Goal: Task Accomplishment & Management: Use online tool/utility

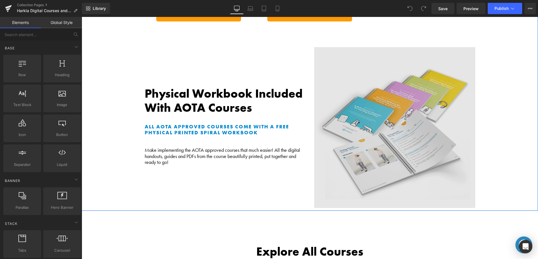
scroll to position [279, 0]
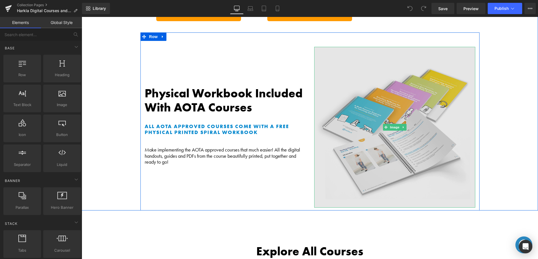
click at [389, 91] on img at bounding box center [394, 127] width 161 height 161
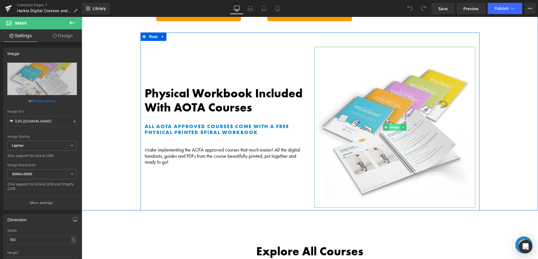
click at [390, 124] on span "Image" at bounding box center [395, 127] width 12 height 7
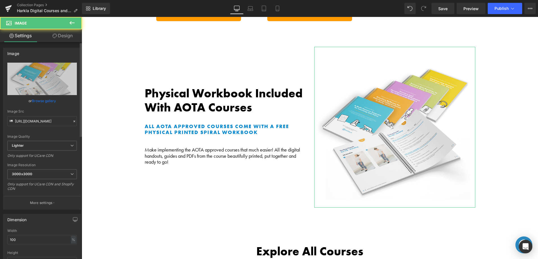
click at [46, 98] on link "Browse gallery" at bounding box center [44, 101] width 24 height 10
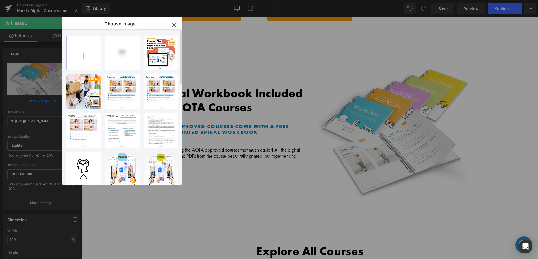
click at [81, 56] on input "file" at bounding box center [84, 53] width 34 height 34
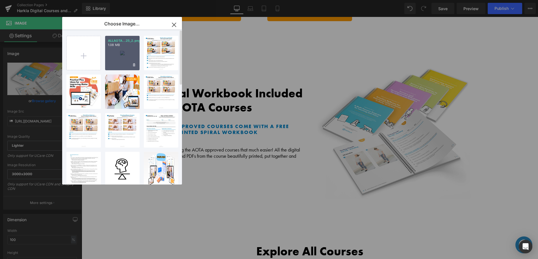
click at [116, 63] on div "ALLAOTA...25_2.png 1.08 MB" at bounding box center [122, 53] width 34 height 34
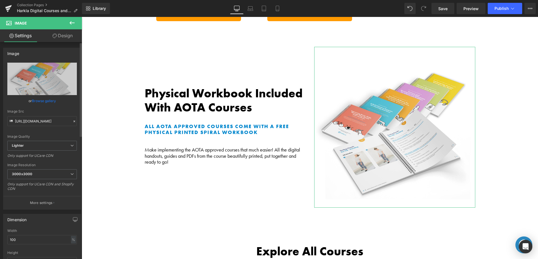
drag, startPoint x: 43, startPoint y: 101, endPoint x: 54, endPoint y: 97, distance: 12.1
click at [43, 101] on link "Browse gallery" at bounding box center [44, 101] width 24 height 10
drag, startPoint x: 311, startPoint y: 162, endPoint x: 229, endPoint y: 145, distance: 83.7
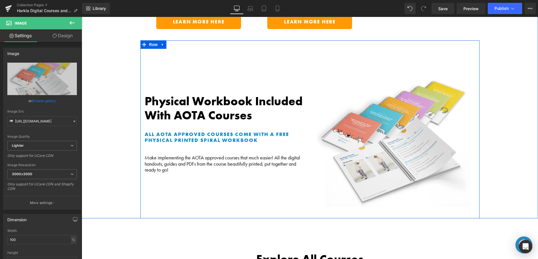
scroll to position [268, 0]
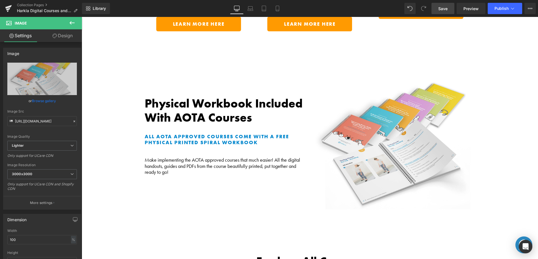
click at [447, 8] on span "Save" at bounding box center [442, 9] width 9 height 6
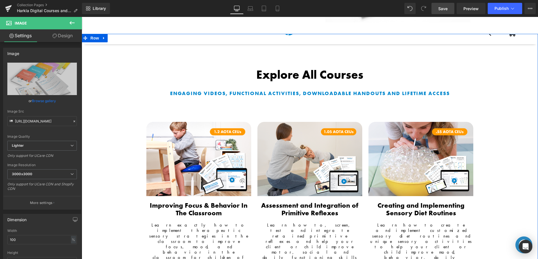
scroll to position [455, 0]
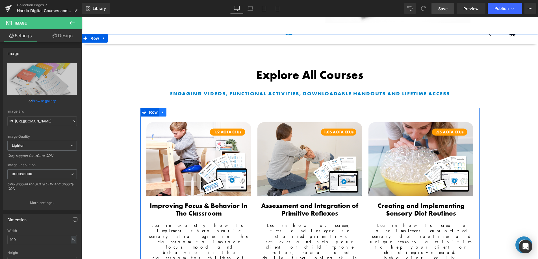
click at [161, 110] on icon at bounding box center [163, 112] width 4 height 4
click at [169, 110] on icon at bounding box center [170, 112] width 4 height 4
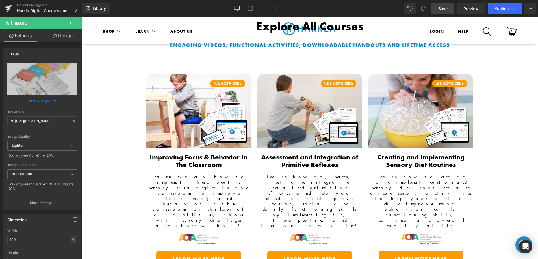
scroll to position [494, 0]
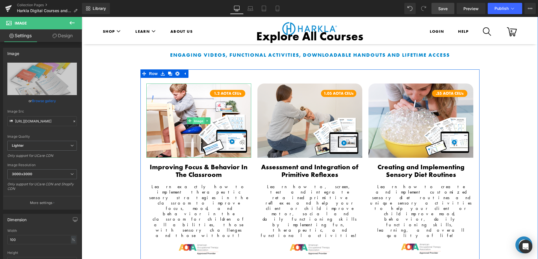
click at [196, 118] on span "Image" at bounding box center [199, 121] width 12 height 7
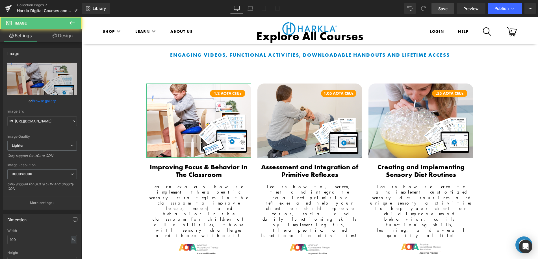
click at [45, 97] on link "Browse gallery" at bounding box center [44, 101] width 24 height 10
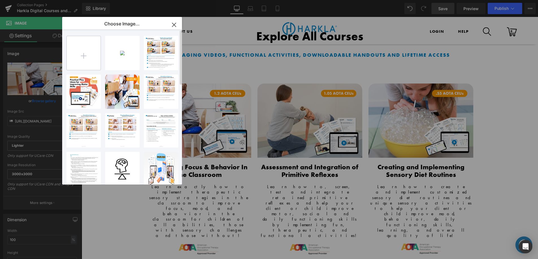
click at [92, 57] on input "file" at bounding box center [84, 53] width 34 height 34
type input "C:\fakepath\MotorSkills_Image_GemPage_Thumbnail_2025_NEWCOURSEBadge.png"
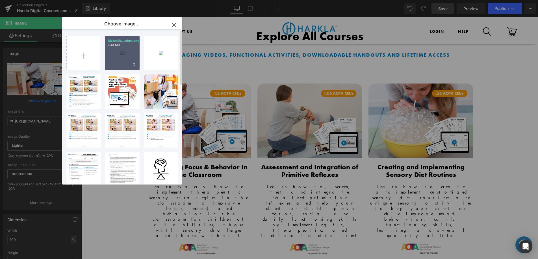
click at [114, 67] on div "MotorSk...adge.png 1.30 MB" at bounding box center [122, 53] width 34 height 34
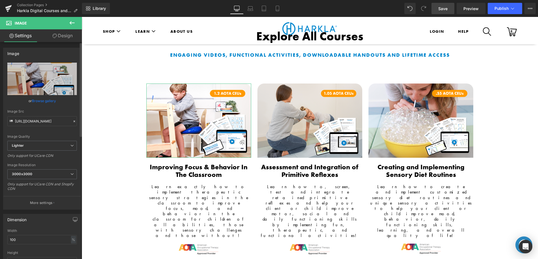
drag, startPoint x: 40, startPoint y: 102, endPoint x: 56, endPoint y: 98, distance: 16.5
click at [40, 102] on link "Browse gallery" at bounding box center [44, 101] width 24 height 10
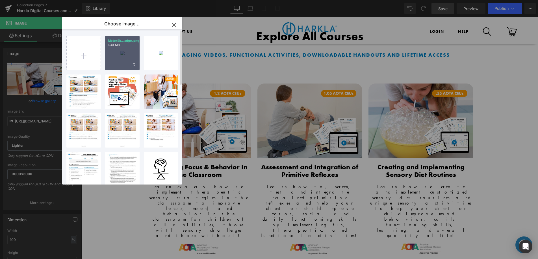
click at [124, 60] on div "MotorSk...adge.png 1.30 MB" at bounding box center [122, 53] width 34 height 34
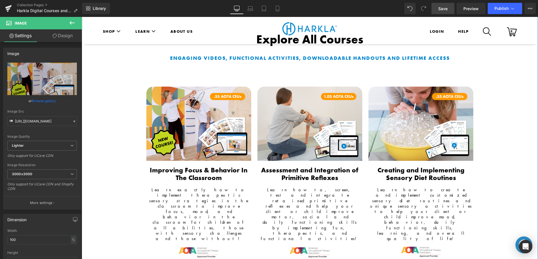
scroll to position [491, 0]
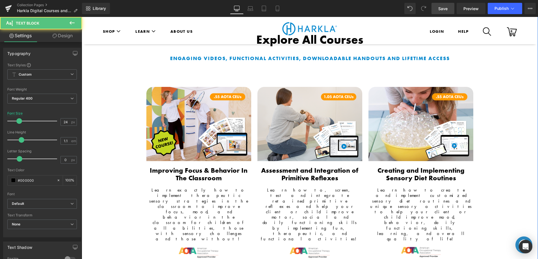
click at [178, 166] on b "Improving Focus & Behavior In The Classroom" at bounding box center [199, 174] width 98 height 16
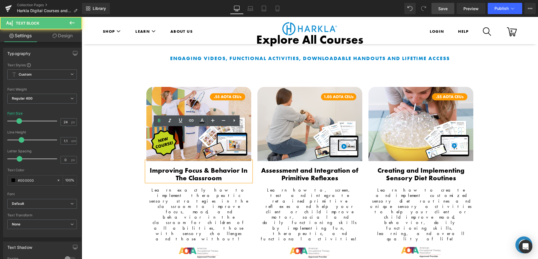
click at [203, 166] on b "Improving Focus & Behavior In The Classroom" at bounding box center [199, 174] width 98 height 16
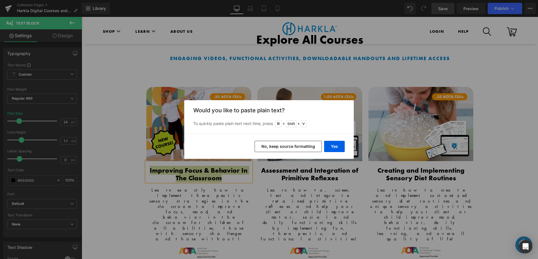
click at [309, 149] on button "No, keep source formatting" at bounding box center [288, 146] width 67 height 11
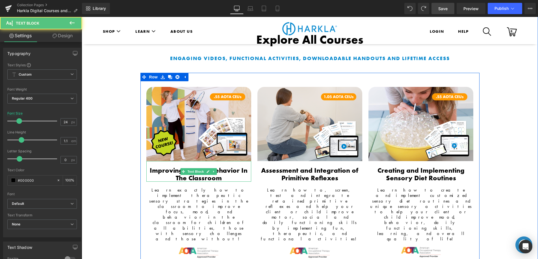
click at [165, 166] on b "Improving Focus & Behavior In The Classroom" at bounding box center [199, 174] width 98 height 16
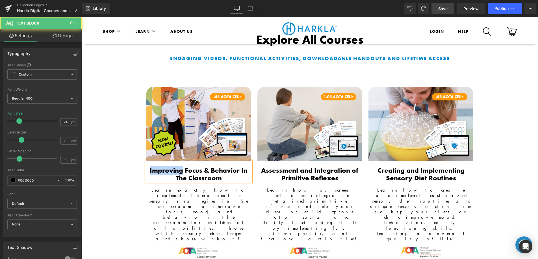
click at [165, 166] on b "Improving Focus & Behavior In The Classroom" at bounding box center [199, 174] width 98 height 16
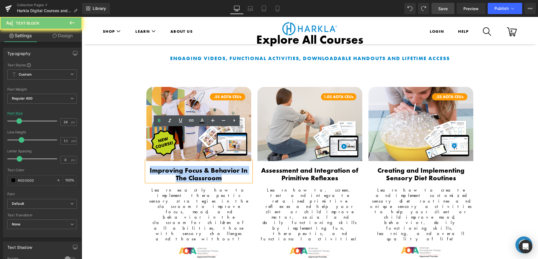
click at [165, 166] on b "Improving Focus & Behavior In The Classroom" at bounding box center [199, 174] width 98 height 16
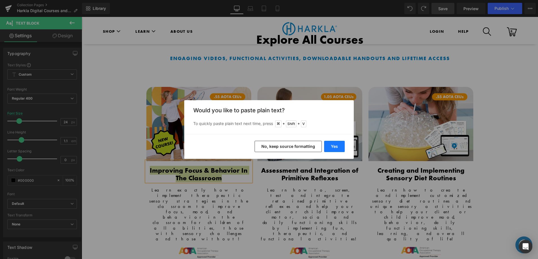
click at [335, 148] on button "Yes" at bounding box center [334, 146] width 21 height 11
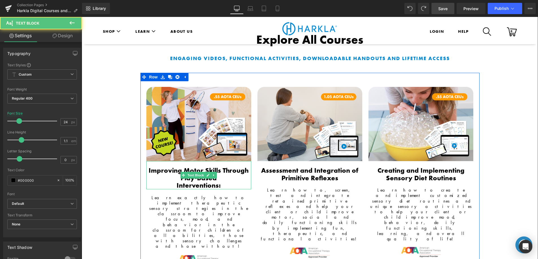
click at [173, 182] on div "Interventions:" at bounding box center [198, 185] width 105 height 7
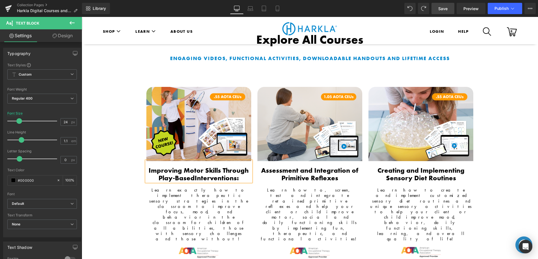
click at [258, 182] on div "Learn how to, screen, test and integrate retained primitive reflexes and help y…" at bounding box center [309, 212] width 105 height 60
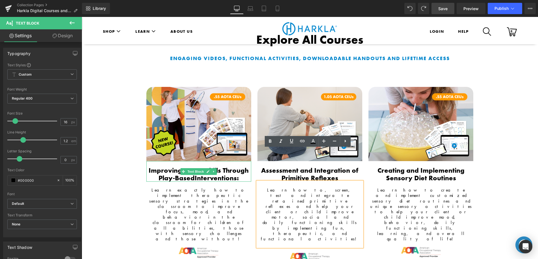
click at [232, 174] on b "Interventions:" at bounding box center [217, 178] width 44 height 9
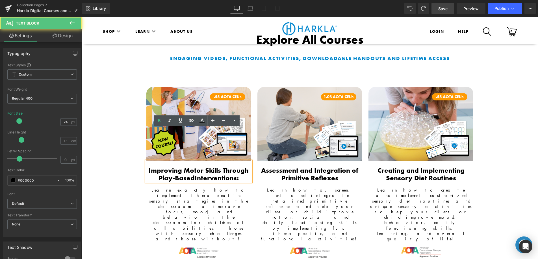
click at [241, 161] on div "Improving Motor Skills Through Play-Based Interventions:" at bounding box center [198, 171] width 105 height 21
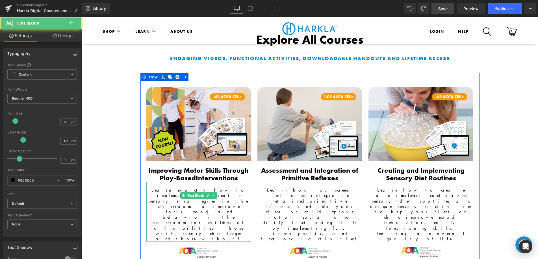
click at [167, 187] on span "Learn exactly how to implement therapeutic sensory strategies in the classroom …" at bounding box center [198, 214] width 99 height 55
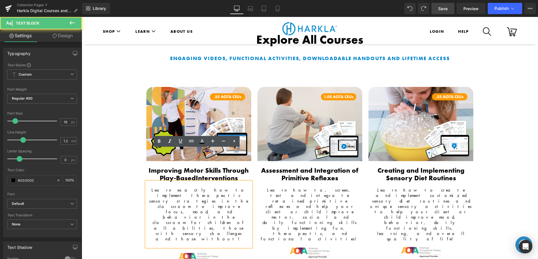
click at [197, 187] on span "Learn exactly how to implement therapeutic sensory strategies in the classroom …" at bounding box center [198, 214] width 99 height 55
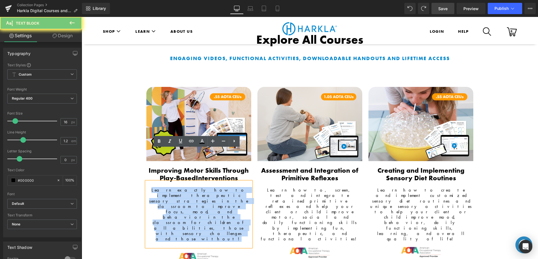
click at [197, 187] on span "Learn exactly how to implement therapeutic sensory strategies in the classroom …" at bounding box center [198, 214] width 99 height 55
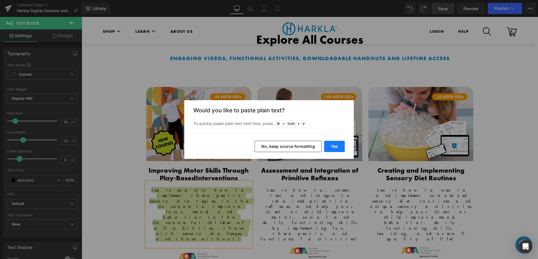
click at [331, 147] on button "Yes" at bounding box center [334, 146] width 21 height 11
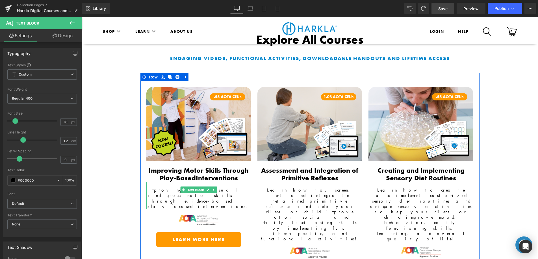
click at [155, 187] on font "improving fine, visual and gross motor skills through evidence-based, play-focu…" at bounding box center [197, 198] width 103 height 22
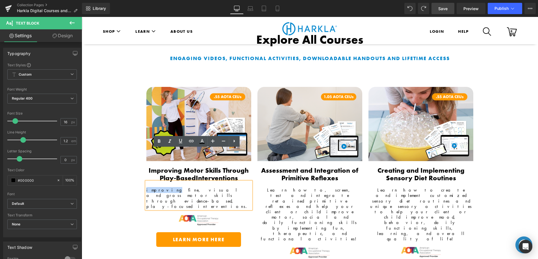
drag, startPoint x: 160, startPoint y: 158, endPoint x: 142, endPoint y: 157, distance: 18.1
click at [143, 157] on div "Image Improving Motor Skills Through Play-Based Interventions Text Block improv…" at bounding box center [198, 173] width 111 height 172
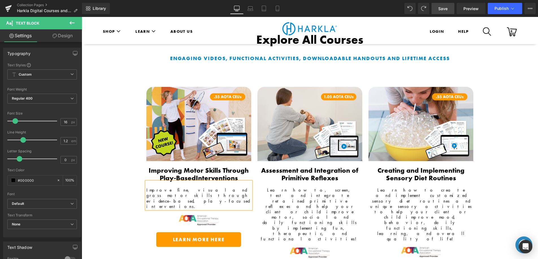
click at [194, 187] on font "Improve fine, visual and gross motor skills through evidence-based, play-focuse…" at bounding box center [198, 198] width 104 height 22
click at [162, 187] on font "Improve fine, visual and gross motor skills through evidence-based, play-focuse…" at bounding box center [198, 198] width 104 height 22
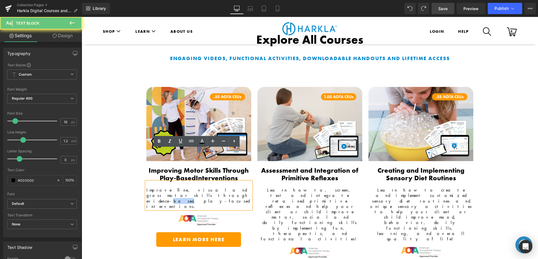
click at [162, 187] on font "Improve fine, visual and gross motor skills through evidence-based, play-focuse…" at bounding box center [198, 198] width 104 height 22
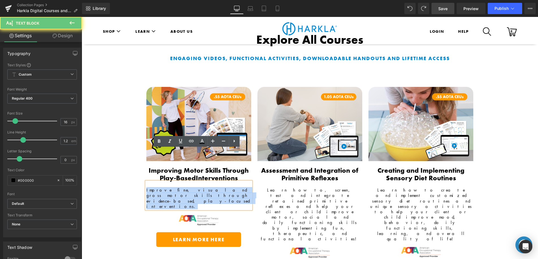
click at [162, 187] on font "Improve fine, visual and gross motor skills through evidence-based, play-focuse…" at bounding box center [198, 198] width 104 height 22
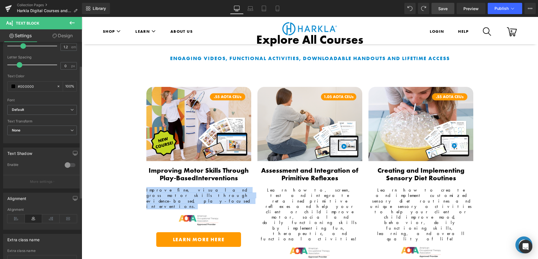
scroll to position [96, 0]
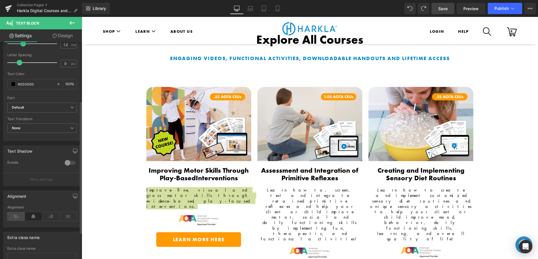
click at [16, 216] on icon at bounding box center [16, 216] width 18 height 8
click at [29, 218] on icon at bounding box center [34, 216] width 18 height 8
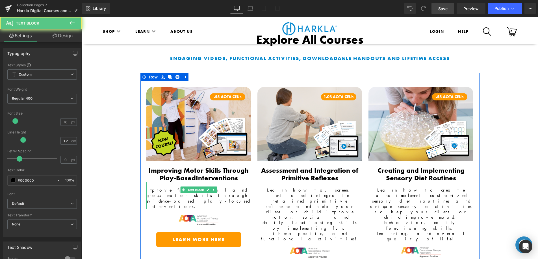
click at [161, 187] on font "Improve fine, visual and gross motor skills through evidence-based, play-focuse…" at bounding box center [198, 198] width 104 height 22
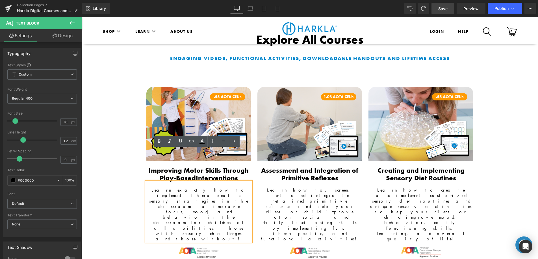
click at [173, 187] on span "Learn exactly how to implement therapeutic sensory strategies in the classroom …" at bounding box center [198, 214] width 99 height 55
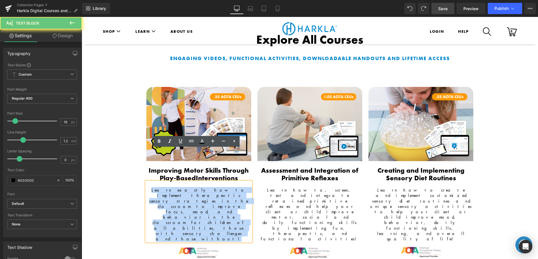
click at [173, 187] on span "Learn exactly how to implement therapeutic sensory strategies in the classroom …" at bounding box center [198, 214] width 99 height 55
click at [206, 187] on span "Learn exactly how to implement therapeutic sensory strategies in the classroom …" at bounding box center [198, 214] width 99 height 55
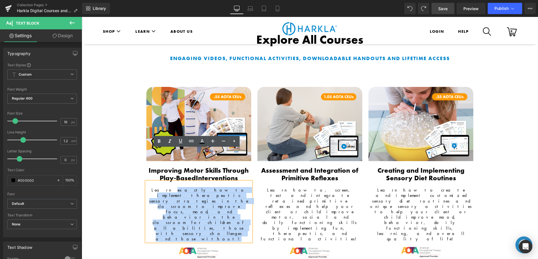
drag, startPoint x: 163, startPoint y: 158, endPoint x: 236, endPoint y: 172, distance: 74.3
click at [236, 182] on div "Learn exactly how to implement therapeutic sensory strategies in the classroom …" at bounding box center [198, 212] width 105 height 60
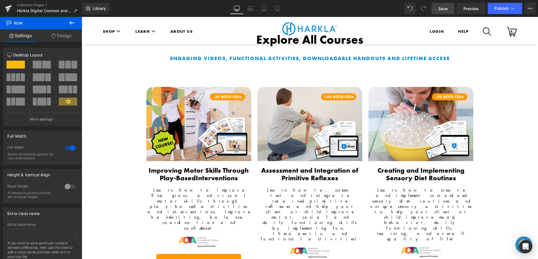
click at [446, 8] on span "Save" at bounding box center [442, 9] width 9 height 6
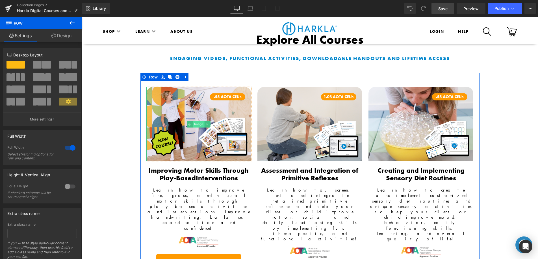
click at [197, 95] on div "Image" at bounding box center [198, 124] width 105 height 74
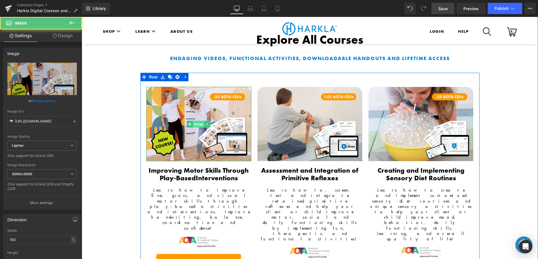
click at [197, 121] on span "Image" at bounding box center [199, 124] width 12 height 7
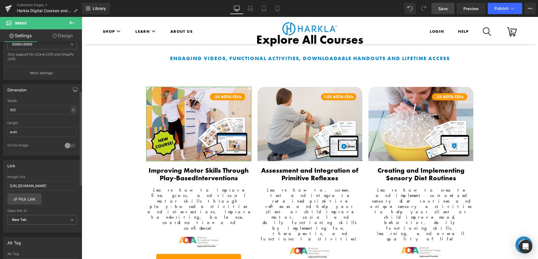
scroll to position [135, 0]
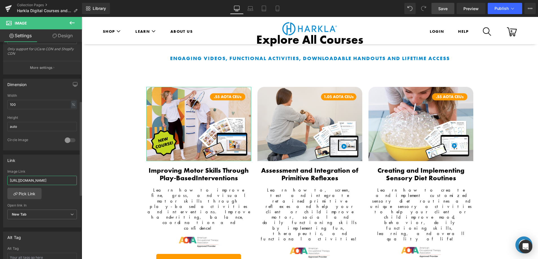
click at [40, 181] on input "[URL][DOMAIN_NAME]" at bounding box center [42, 180] width 70 height 9
paste input "motor-skills-course"
type input "[URL][DOMAIN_NAME]"
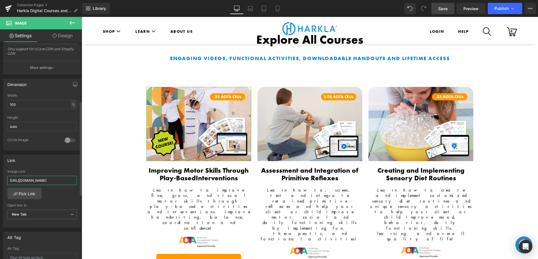
scroll to position [0, 12]
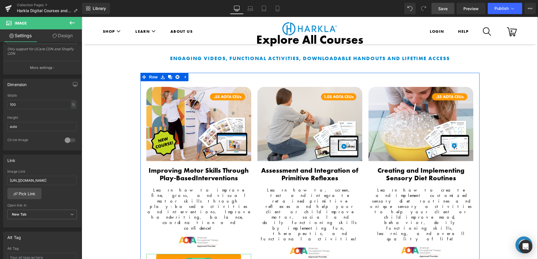
click at [198, 258] on span "Button" at bounding box center [198, 261] width 13 height 7
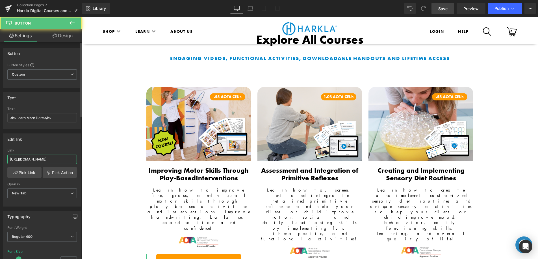
click at [45, 156] on input "[URL][DOMAIN_NAME]" at bounding box center [42, 159] width 70 height 9
click at [45, 157] on input "[URL][DOMAIN_NAME]" at bounding box center [42, 159] width 70 height 9
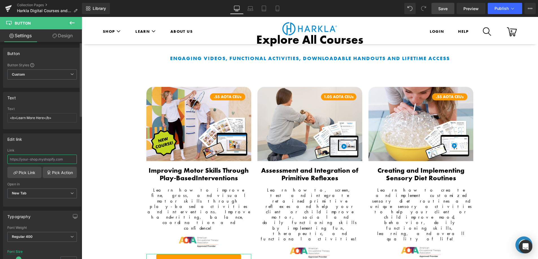
paste input "[URL][DOMAIN_NAME]"
type input "[URL][DOMAIN_NAME]"
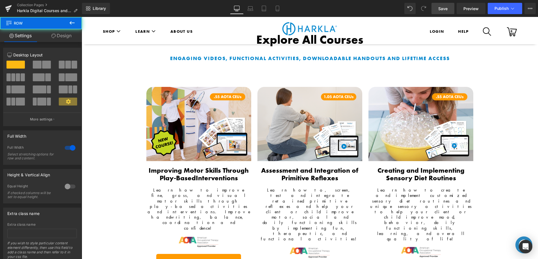
click at [439, 9] on span "Save" at bounding box center [442, 9] width 9 height 6
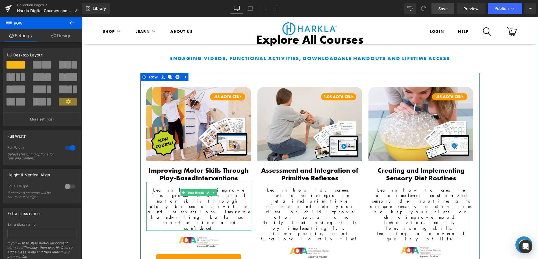
click at [242, 187] on span "Learn how to improve fine, gross, and visual motor skills through play-based ac…" at bounding box center [198, 209] width 103 height 44
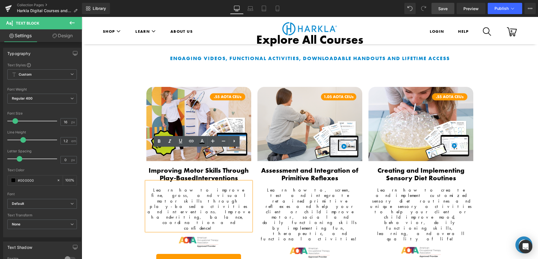
click at [229, 187] on span "Learn how to improve fine, gross, and visual motor skills through play-based ac…" at bounding box center [198, 209] width 103 height 44
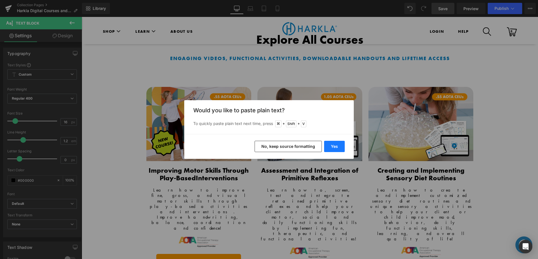
click at [338, 146] on button "Yes" at bounding box center [334, 146] width 21 height 11
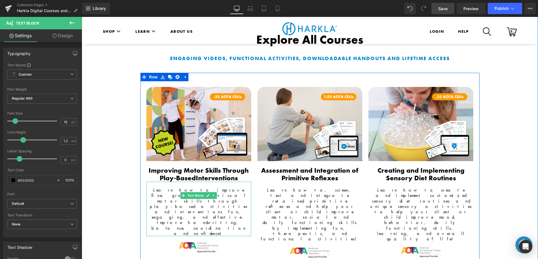
click at [164, 187] on span "Learn how to improve fine, gross, and visual motor skills through play-based ac…" at bounding box center [199, 211] width 98 height 49
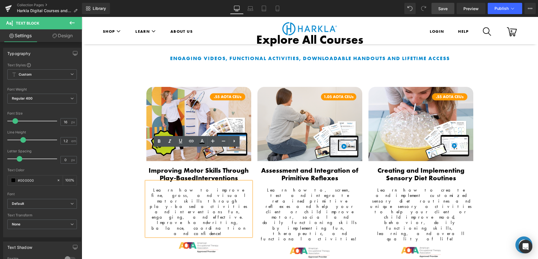
click at [184, 187] on span "Learn how to improve fine, gross, and visual motor skills through play-based ac…" at bounding box center [199, 211] width 98 height 49
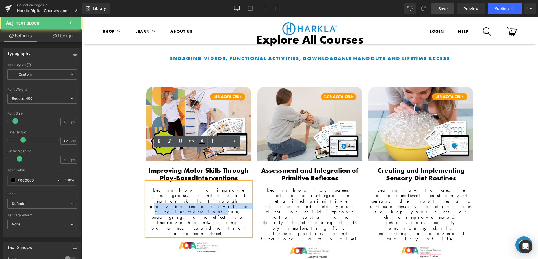
drag, startPoint x: 235, startPoint y: 163, endPoint x: 168, endPoint y: 163, distance: 67.0
click at [168, 187] on span "Learn how to improve fine, gross, and visual motor skills through play-based ac…" at bounding box center [199, 211] width 98 height 49
copy span "lay-based activities and interventions"
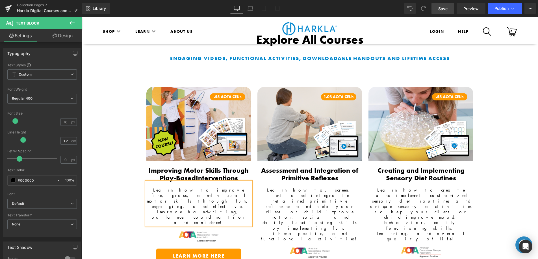
click at [209, 187] on span "Learn how to improve fine, gross, and visual motor skills through fun, engaging…" at bounding box center [198, 206] width 103 height 38
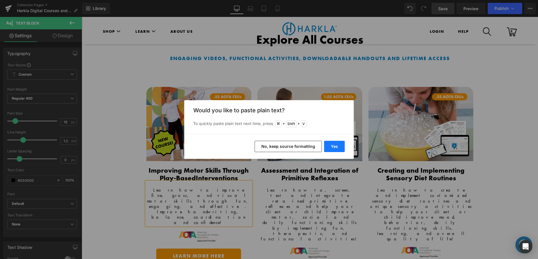
click at [342, 149] on button "Yes" at bounding box center [334, 146] width 21 height 11
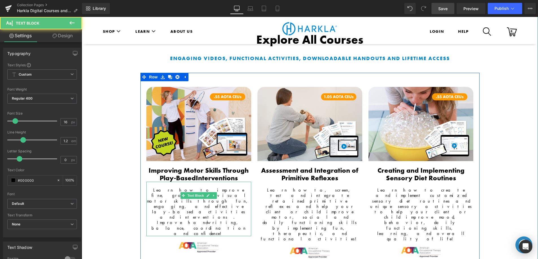
click at [221, 187] on span "Learn how to improve fine, gross, and visual motor skills through fun, engaging…" at bounding box center [198, 211] width 103 height 49
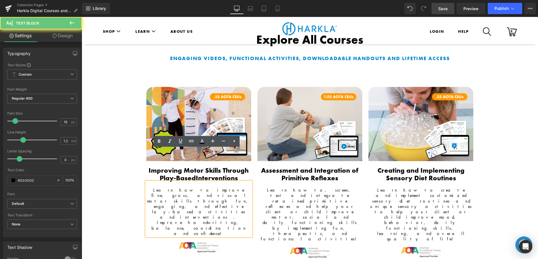
click at [212, 187] on span "Learn how to improve fine, gross, and visual motor skills through fun, engaging…" at bounding box center [198, 211] width 103 height 49
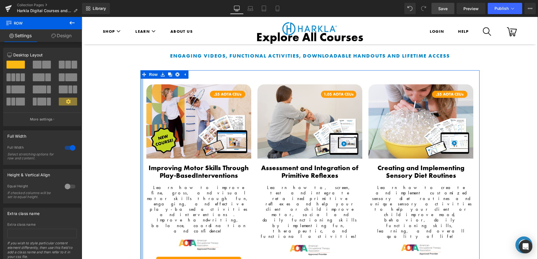
scroll to position [494, 0]
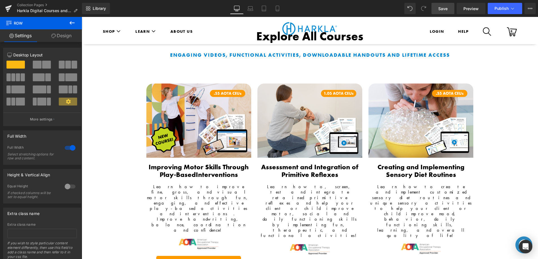
click at [442, 9] on span "Save" at bounding box center [442, 9] width 9 height 6
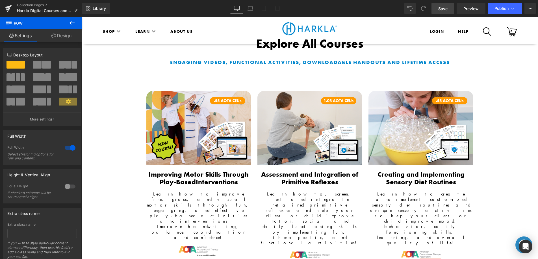
scroll to position [488, 0]
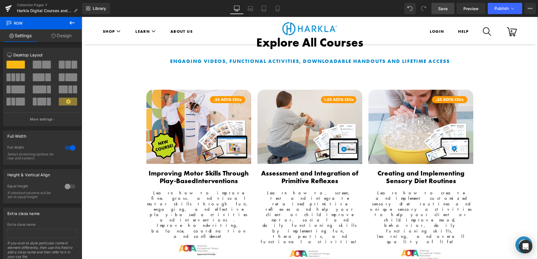
click at [195, 190] on span "Learn how to improve fine, gross, and visual motor skills through fun, engaging…" at bounding box center [198, 214] width 103 height 49
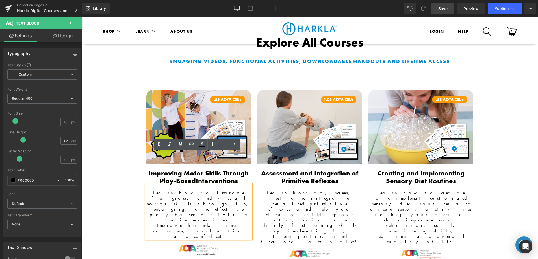
drag, startPoint x: 185, startPoint y: 172, endPoint x: 191, endPoint y: 173, distance: 6.6
click at [185, 190] on span "Learn how to improve fine, gross, and visual motor skills through fun, engaging…" at bounding box center [198, 214] width 103 height 49
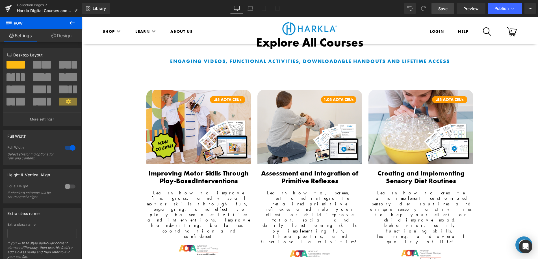
click at [446, 10] on span "Save" at bounding box center [442, 9] width 9 height 6
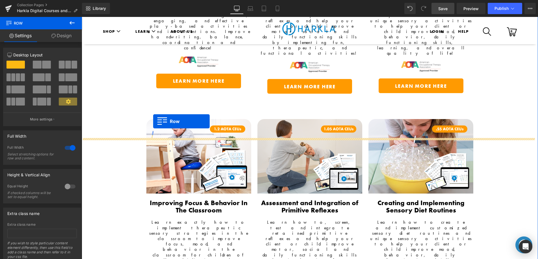
scroll to position [569, 0]
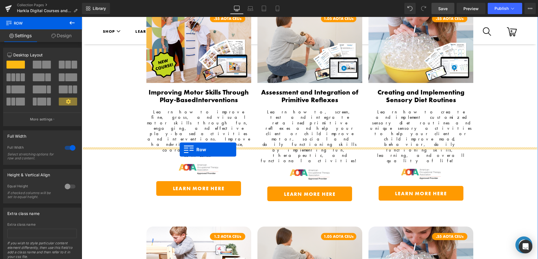
drag, startPoint x: 143, startPoint y: 110, endPoint x: 180, endPoint y: 149, distance: 54.2
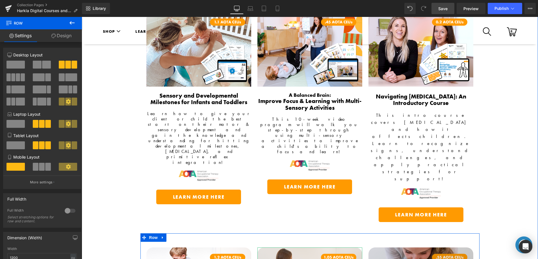
scroll to position [784, 0]
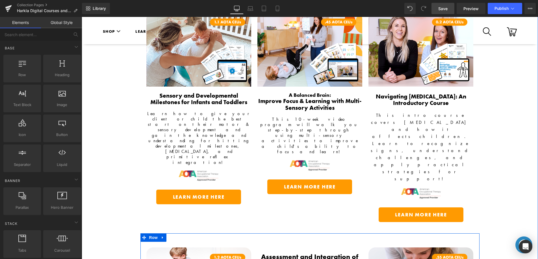
click at [324, 257] on icon at bounding box center [324, 258] width 1 height 2
click at [326, 257] on icon at bounding box center [327, 258] width 3 height 3
click at [317, 255] on icon at bounding box center [318, 256] width 3 height 3
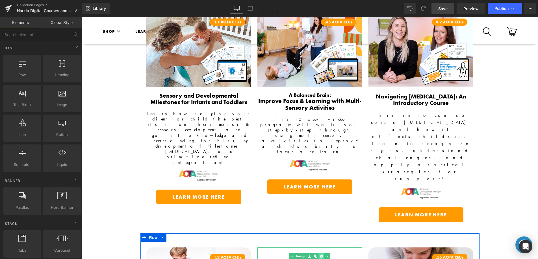
click at [320, 255] on icon at bounding box center [321, 256] width 3 height 3
click at [318, 259] on icon at bounding box center [319, 260] width 3 height 3
click at [320, 259] on icon at bounding box center [321, 260] width 3 height 3
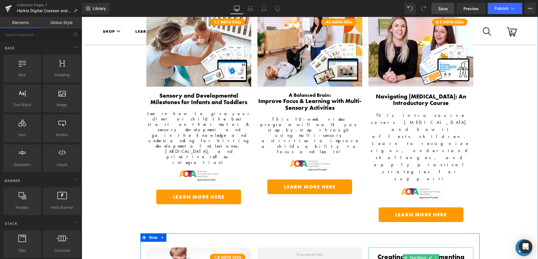
click at [435, 256] on icon at bounding box center [436, 257] width 3 height 3
click at [437, 255] on link at bounding box center [439, 258] width 6 height 7
click at [442, 9] on span "Save" at bounding box center [442, 9] width 9 height 6
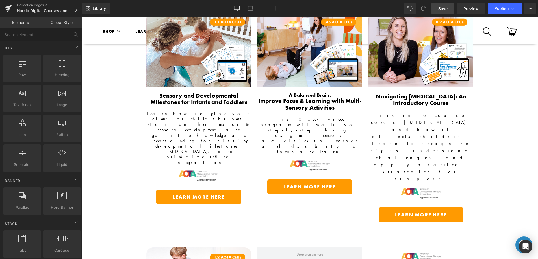
click at [450, 8] on link "Save" at bounding box center [442, 8] width 23 height 11
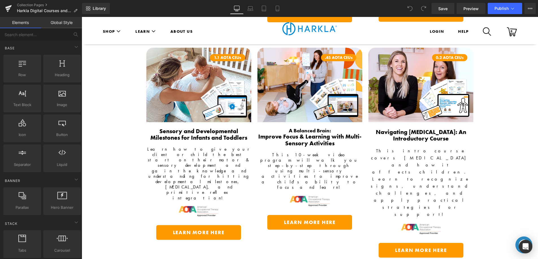
scroll to position [759, 0]
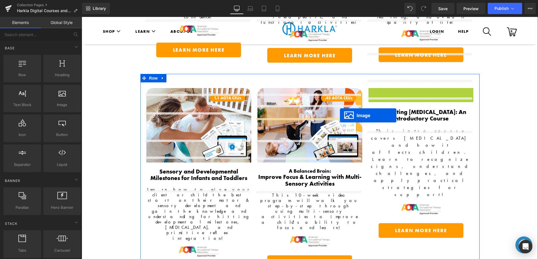
scroll to position [711, 0]
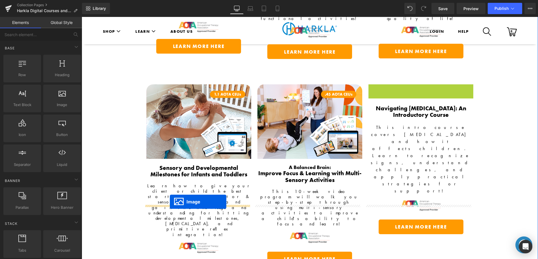
drag, startPoint x: 409, startPoint y: 107, endPoint x: 170, endPoint y: 202, distance: 257.3
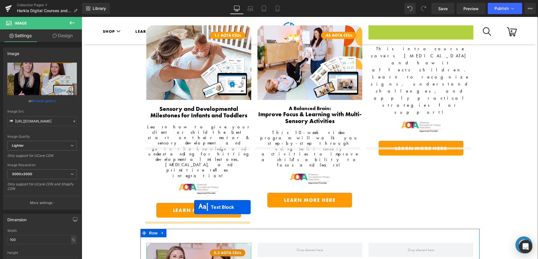
scroll to position [771, 0]
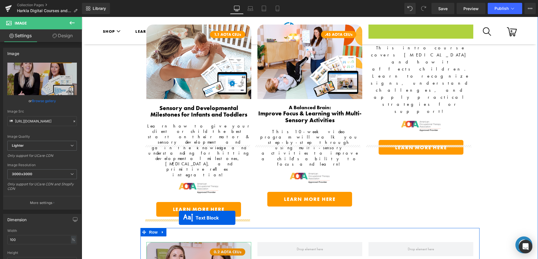
drag, startPoint x: 403, startPoint y: 29, endPoint x: 179, endPoint y: 218, distance: 292.8
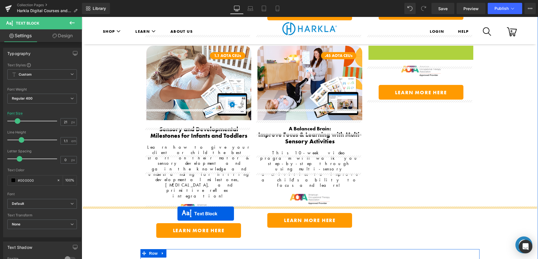
scroll to position [777, 0]
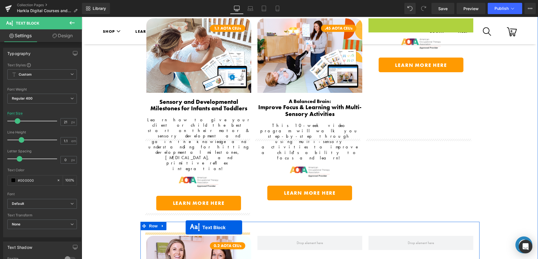
drag, startPoint x: 398, startPoint y: 127, endPoint x: 186, endPoint y: 227, distance: 234.5
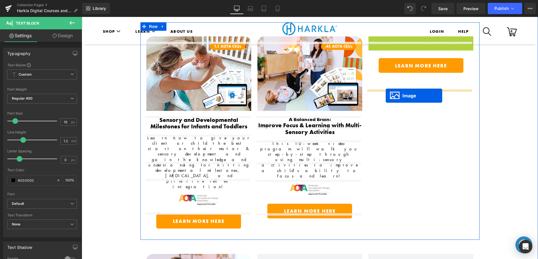
scroll to position [884, 0]
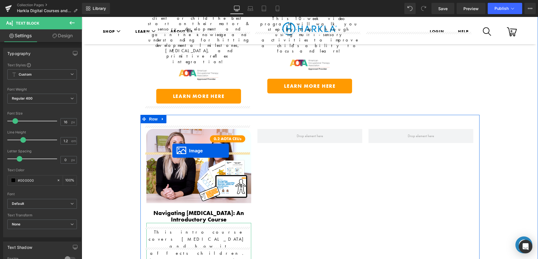
drag, startPoint x: 409, startPoint y: 55, endPoint x: 173, endPoint y: 150, distance: 254.8
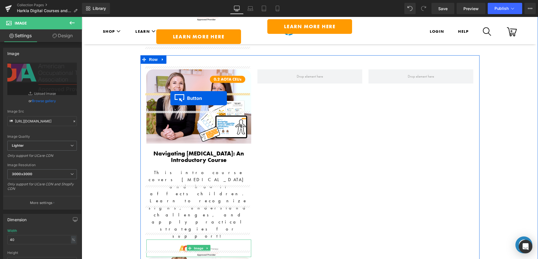
scroll to position [943, 0]
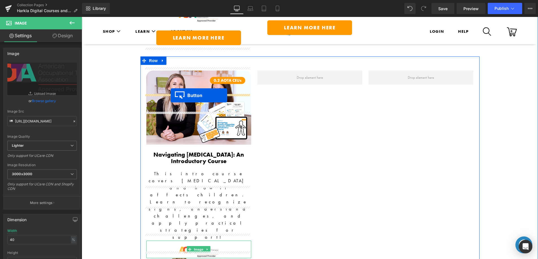
drag, startPoint x: 409, startPoint y: 89, endPoint x: 171, endPoint y: 96, distance: 238.0
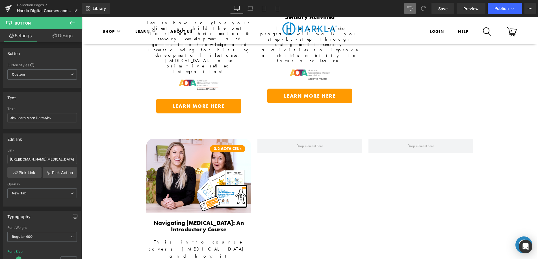
scroll to position [882, 0]
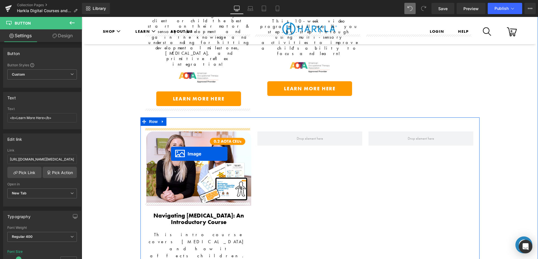
drag, startPoint x: 188, startPoint y: 196, endPoint x: 171, endPoint y: 154, distance: 45.8
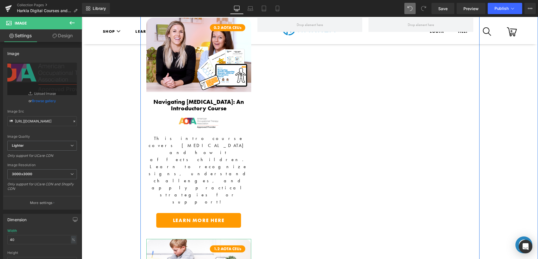
scroll to position [880, 0]
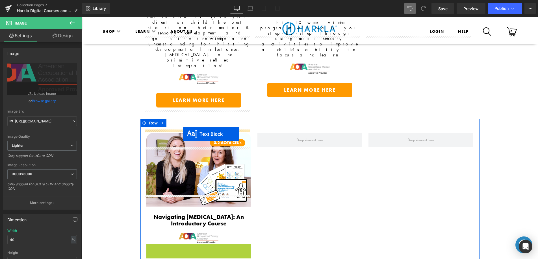
drag, startPoint x: 181, startPoint y: 160, endPoint x: 183, endPoint y: 134, distance: 26.1
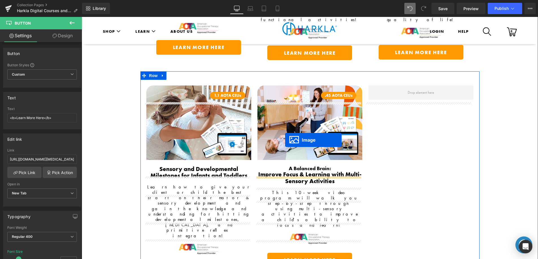
scroll to position [624, 0]
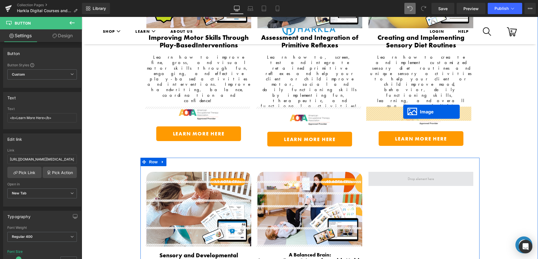
drag, startPoint x: 212, startPoint y: 149, endPoint x: 403, endPoint y: 112, distance: 194.1
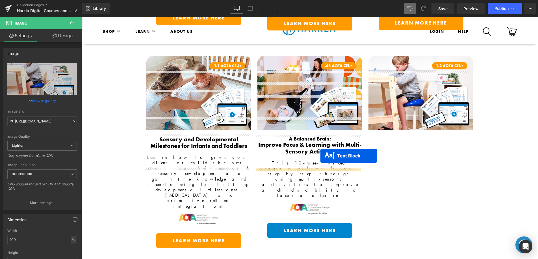
scroll to position [734, 0]
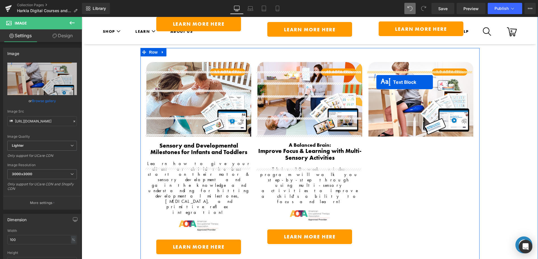
drag, startPoint x: 188, startPoint y: 179, endPoint x: 376, endPoint y: 82, distance: 211.4
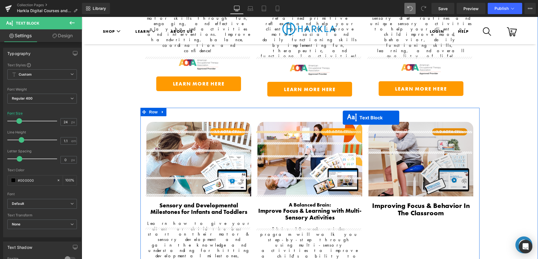
scroll to position [674, 0]
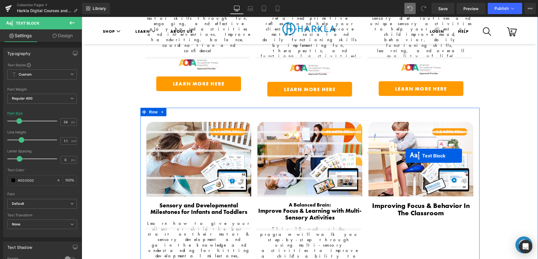
drag, startPoint x: 193, startPoint y: 157, endPoint x: 405, endPoint y: 156, distance: 212.2
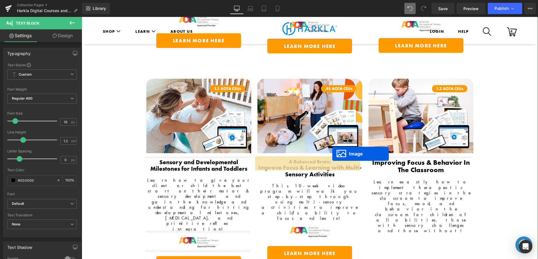
scroll to position [706, 0]
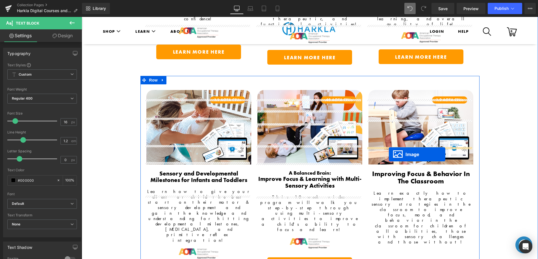
drag, startPoint x: 237, startPoint y: 174, endPoint x: 389, endPoint y: 154, distance: 153.1
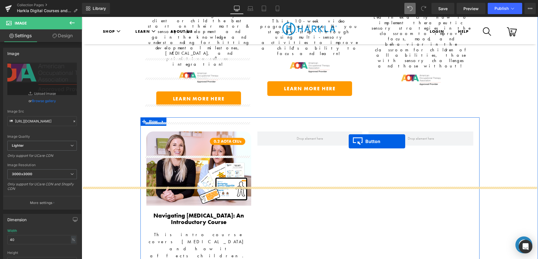
scroll to position [761, 0]
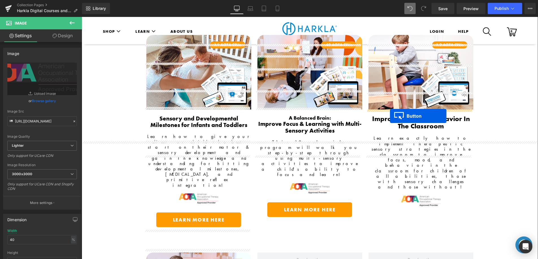
drag, startPoint x: 190, startPoint y: 167, endPoint x: 390, endPoint y: 116, distance: 206.4
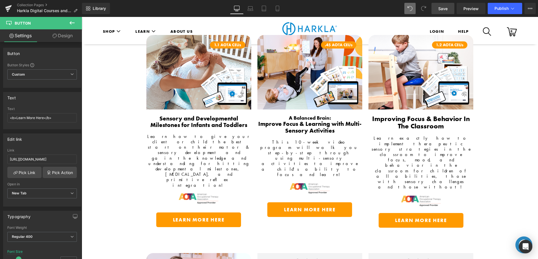
click at [441, 9] on span "Save" at bounding box center [442, 9] width 9 height 6
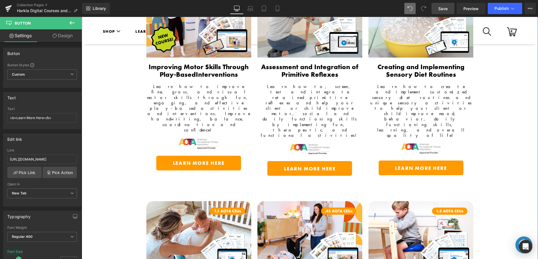
scroll to position [390, 0]
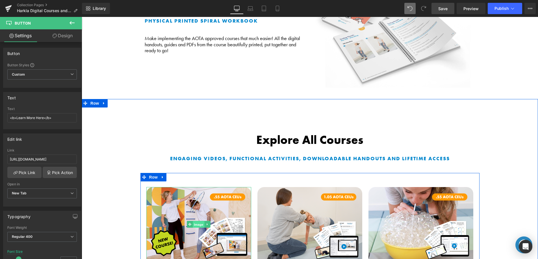
click at [194, 222] on span "Image" at bounding box center [199, 225] width 12 height 7
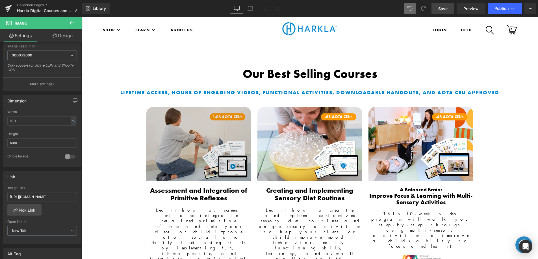
scroll to position [0, 0]
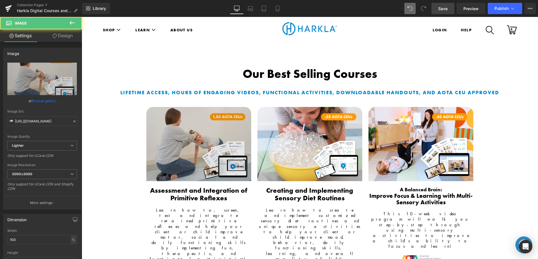
click at [185, 149] on img at bounding box center [198, 144] width 105 height 74
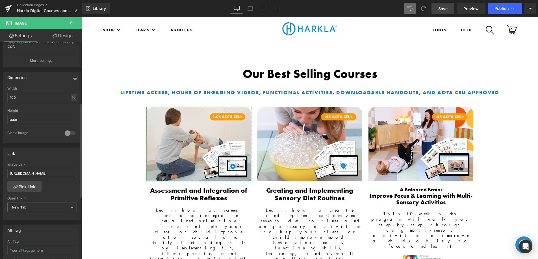
scroll to position [143, 0]
click at [68, 210] on span "New Tab" at bounding box center [42, 207] width 70 height 10
click at [65, 216] on li "Current Tab" at bounding box center [40, 217] width 67 height 8
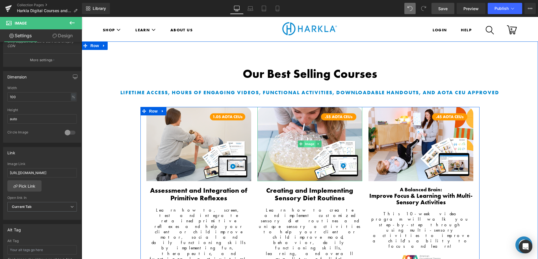
click at [304, 145] on span "Image" at bounding box center [310, 144] width 12 height 7
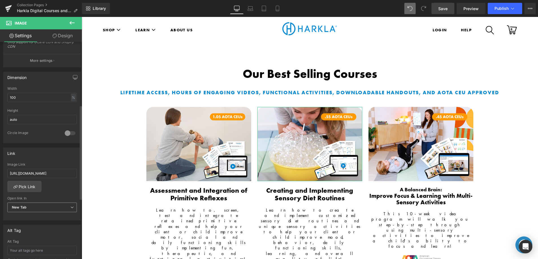
scroll to position [147, 0]
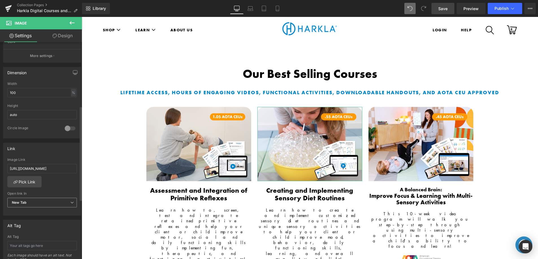
click at [49, 203] on span "New Tab" at bounding box center [42, 203] width 70 height 10
click at [49, 211] on li "Current Tab" at bounding box center [40, 213] width 67 height 8
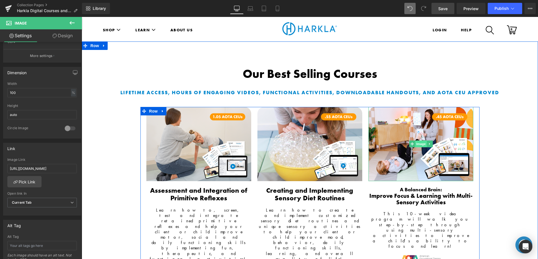
click at [418, 146] on span "Image" at bounding box center [421, 144] width 12 height 7
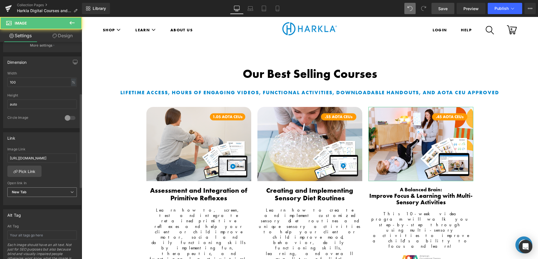
scroll to position [159, 0]
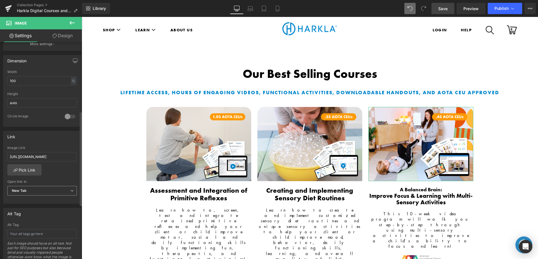
drag, startPoint x: 42, startPoint y: 190, endPoint x: 41, endPoint y: 193, distance: 3.5
click at [42, 190] on span "New Tab" at bounding box center [42, 191] width 70 height 10
click at [41, 199] on li "Current Tab" at bounding box center [40, 201] width 67 height 8
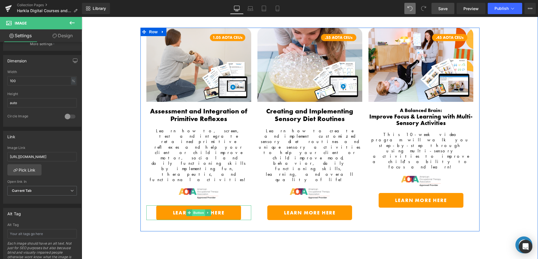
click at [197, 210] on span "Button" at bounding box center [198, 213] width 13 height 7
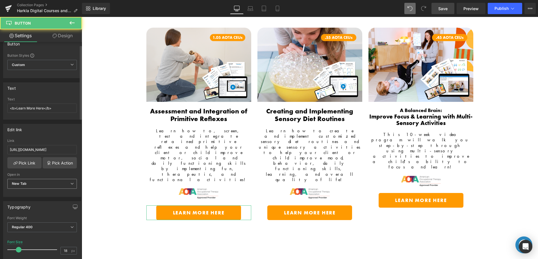
scroll to position [10, 0]
click at [44, 185] on span "New Tab" at bounding box center [42, 183] width 70 height 10
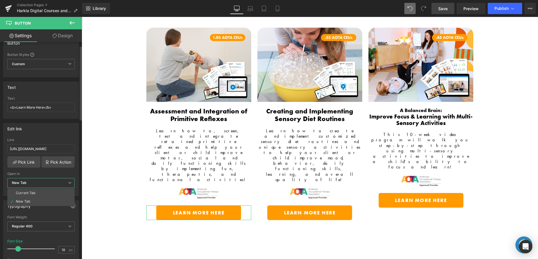
click at [44, 189] on li "Current Tab" at bounding box center [40, 193] width 67 height 8
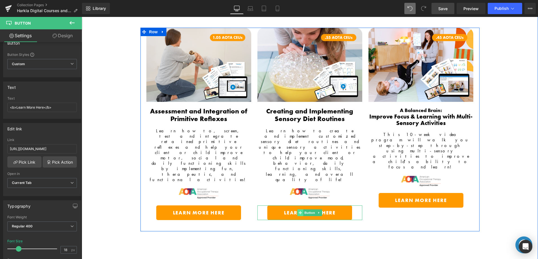
click at [303, 210] on span "Button" at bounding box center [309, 213] width 13 height 7
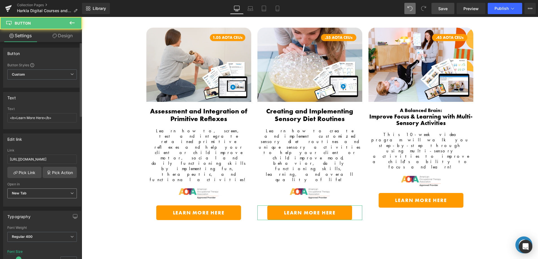
click at [23, 194] on b "New Tab" at bounding box center [19, 193] width 15 height 4
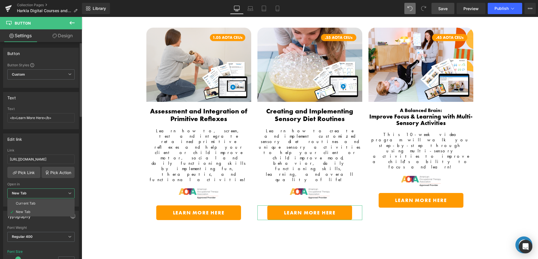
click at [33, 202] on div "Current Tab" at bounding box center [26, 204] width 20 height 4
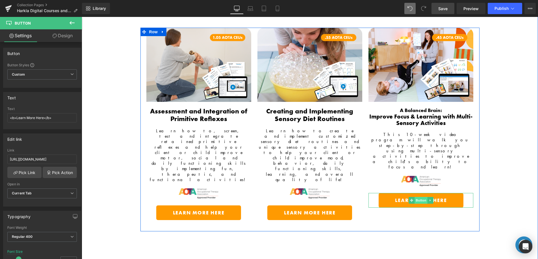
click at [417, 197] on span "Button" at bounding box center [421, 200] width 13 height 7
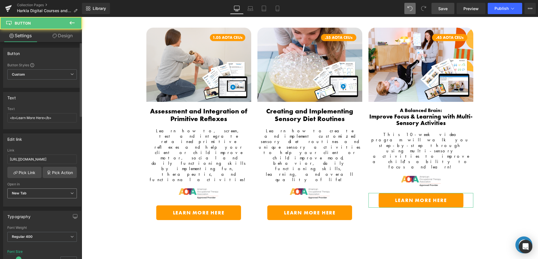
click at [60, 193] on span "New Tab" at bounding box center [42, 194] width 70 height 10
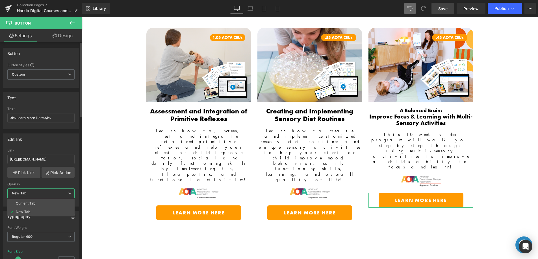
click at [60, 200] on li "Current Tab" at bounding box center [40, 203] width 67 height 8
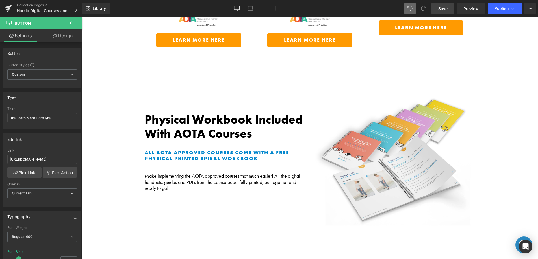
scroll to position [417, 0]
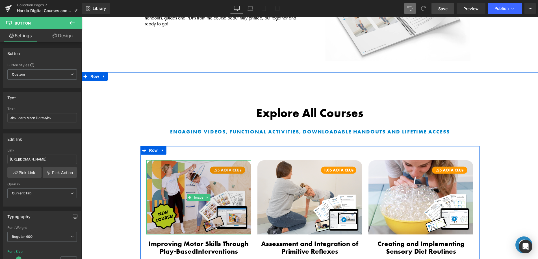
click at [179, 177] on img at bounding box center [198, 197] width 105 height 74
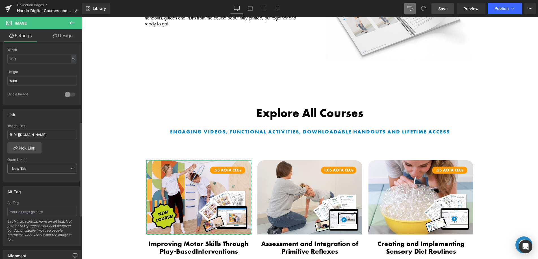
scroll to position [183, 0]
click at [39, 168] on span "New Tab" at bounding box center [42, 167] width 70 height 10
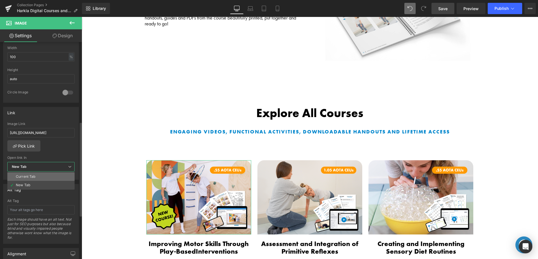
click at [39, 178] on li "Current Tab" at bounding box center [40, 177] width 67 height 8
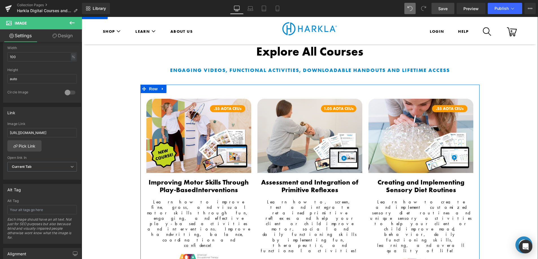
scroll to position [480, 0]
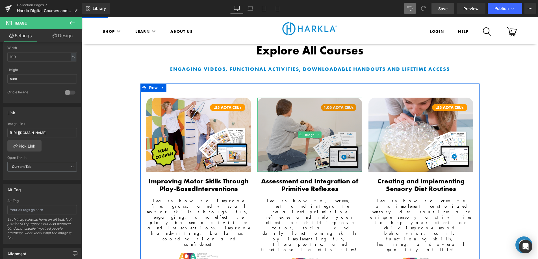
drag, startPoint x: 309, startPoint y: 103, endPoint x: 299, endPoint y: 105, distance: 10.4
click at [309, 132] on span "Image" at bounding box center [310, 135] width 12 height 7
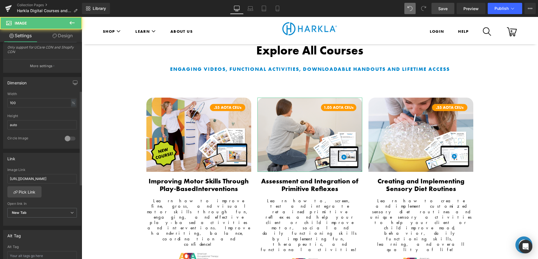
scroll to position [141, 0]
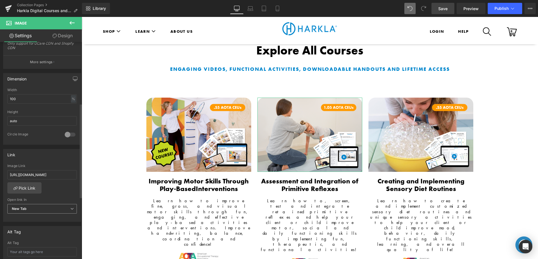
click at [42, 204] on span "New Tab" at bounding box center [42, 209] width 70 height 10
click at [42, 217] on li "Current Tab" at bounding box center [40, 219] width 67 height 8
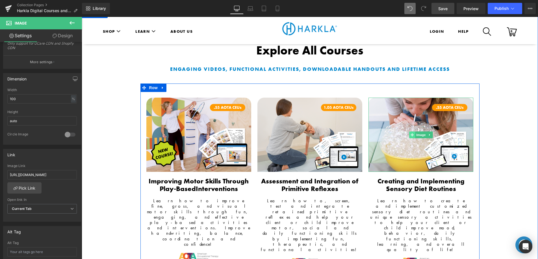
click at [416, 132] on span "Image" at bounding box center [421, 135] width 12 height 7
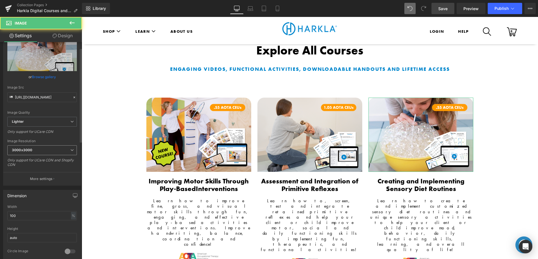
scroll to position [216, 0]
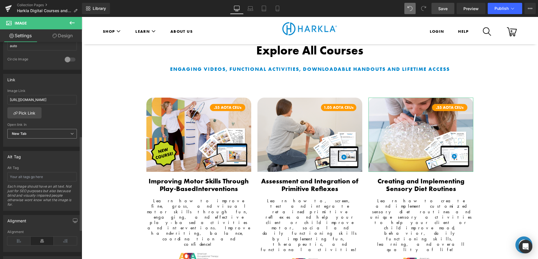
drag, startPoint x: 53, startPoint y: 131, endPoint x: 53, endPoint y: 136, distance: 4.8
click at [53, 131] on span "New Tab" at bounding box center [42, 134] width 70 height 10
click at [51, 143] on li "Current Tab" at bounding box center [40, 144] width 67 height 8
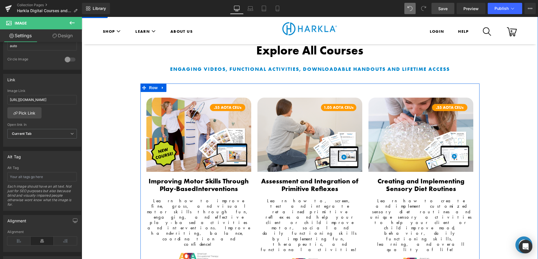
drag, startPoint x: 197, startPoint y: 219, endPoint x: 191, endPoint y: 215, distance: 7.6
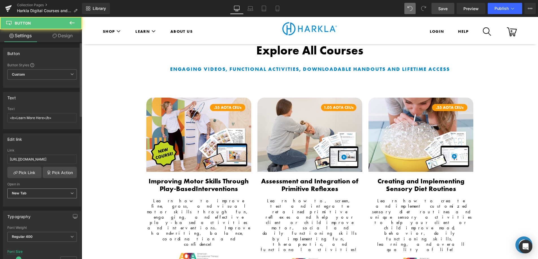
click at [39, 198] on span "New Tab" at bounding box center [42, 194] width 70 height 10
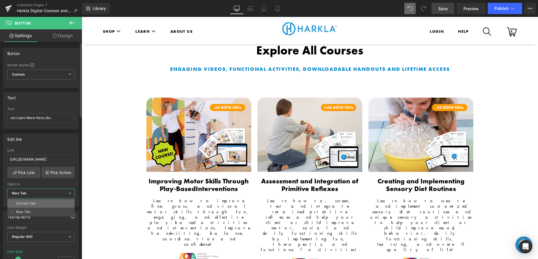
click at [40, 202] on li "Current Tab" at bounding box center [40, 203] width 67 height 8
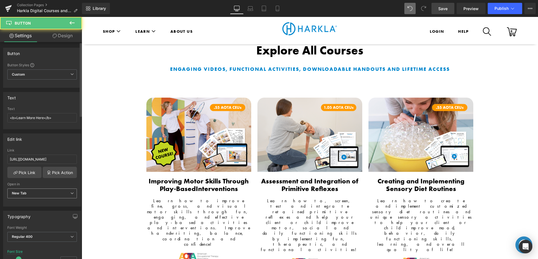
drag, startPoint x: 23, startPoint y: 192, endPoint x: 32, endPoint y: 197, distance: 10.0
click at [23, 192] on b "New Tab" at bounding box center [19, 193] width 15 height 4
click at [32, 197] on span "New Tab" at bounding box center [40, 194] width 67 height 10
drag, startPoint x: 35, startPoint y: 194, endPoint x: 35, endPoint y: 202, distance: 7.9
click at [35, 194] on span "New Tab" at bounding box center [42, 194] width 70 height 10
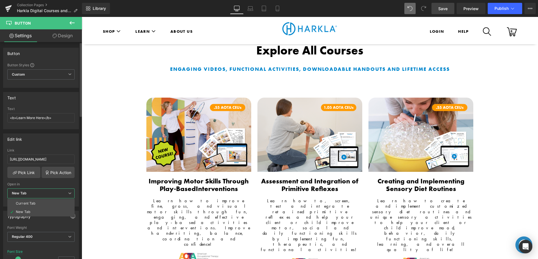
drag, startPoint x: 36, startPoint y: 203, endPoint x: 44, endPoint y: 204, distance: 7.8
click at [36, 203] on li "Current Tab" at bounding box center [40, 203] width 67 height 8
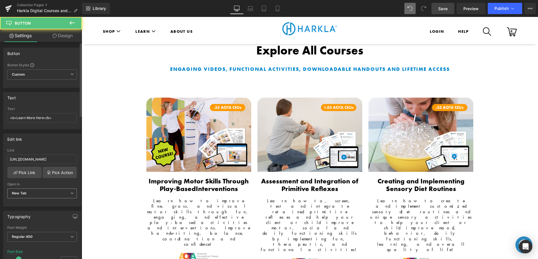
click at [47, 194] on span "New Tab" at bounding box center [42, 194] width 70 height 10
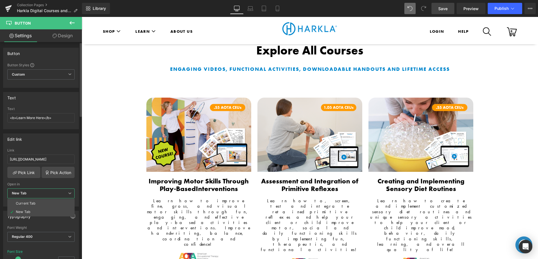
drag, startPoint x: 44, startPoint y: 205, endPoint x: 64, endPoint y: 204, distance: 19.5
click at [44, 205] on li "Current Tab" at bounding box center [40, 203] width 67 height 8
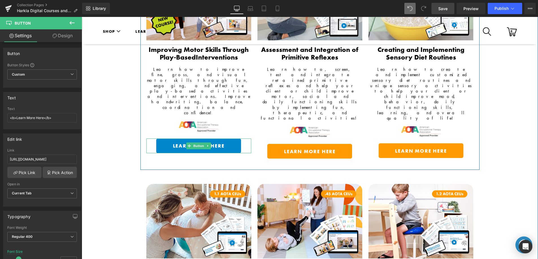
scroll to position [635, 0]
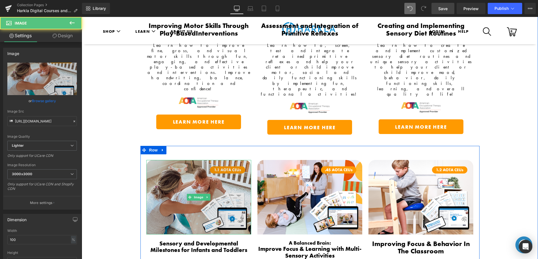
click at [202, 160] on img at bounding box center [198, 197] width 105 height 74
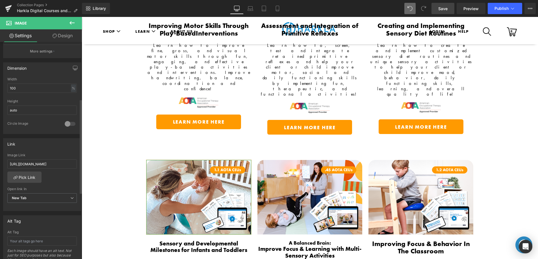
scroll to position [152, 0]
click at [33, 195] on span "New Tab" at bounding box center [42, 198] width 70 height 10
click at [36, 205] on li "Current Tab" at bounding box center [40, 208] width 67 height 8
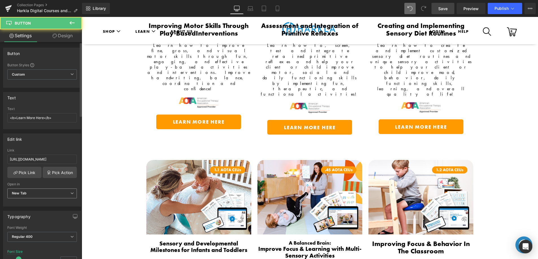
click at [40, 194] on span "New Tab" at bounding box center [42, 194] width 70 height 10
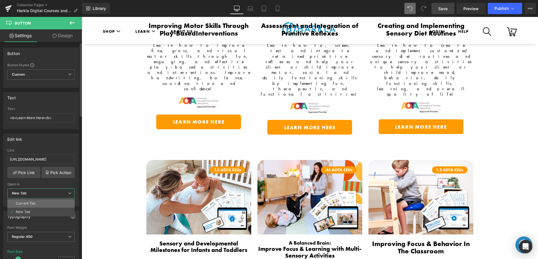
drag, startPoint x: 41, startPoint y: 202, endPoint x: 47, endPoint y: 198, distance: 6.7
click at [41, 202] on li "Current Tab" at bounding box center [40, 203] width 67 height 8
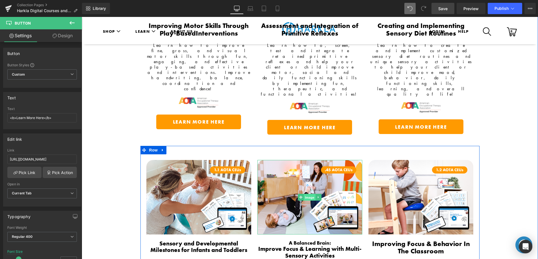
click at [309, 194] on span "Image" at bounding box center [310, 197] width 12 height 7
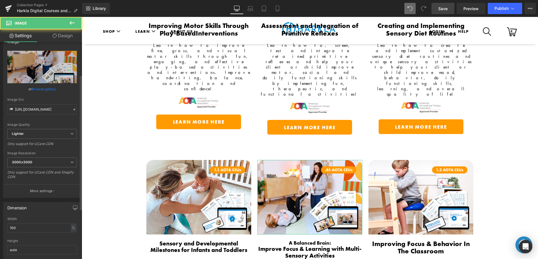
scroll to position [80, 0]
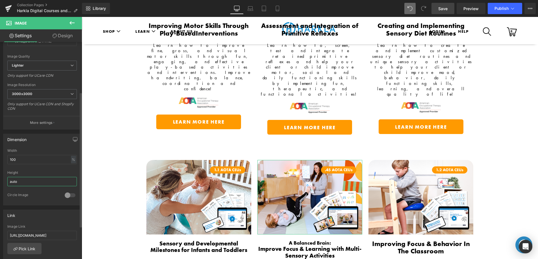
click at [41, 186] on input "auto" at bounding box center [42, 181] width 70 height 9
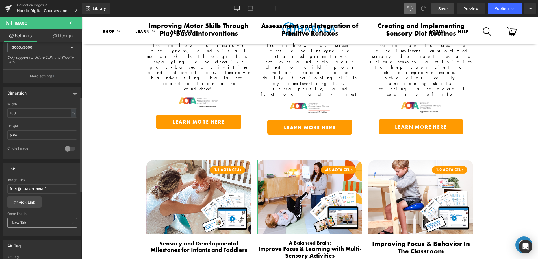
click at [41, 225] on span "New Tab" at bounding box center [42, 223] width 70 height 10
click at [40, 230] on li "Current Tab" at bounding box center [40, 233] width 67 height 8
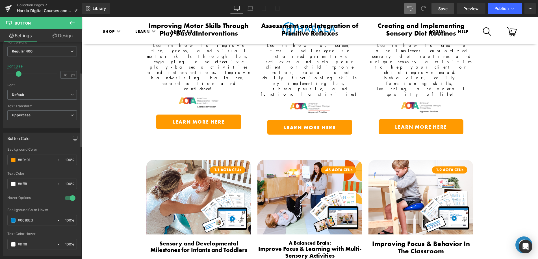
scroll to position [89, 0]
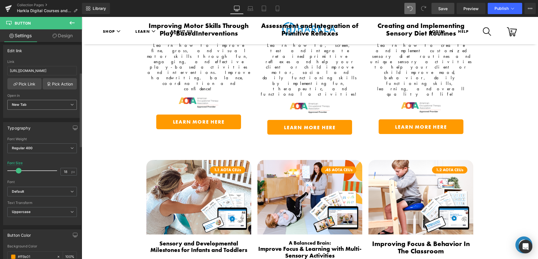
click at [40, 108] on span "New Tab" at bounding box center [42, 105] width 70 height 10
click at [40, 114] on li "Current Tab" at bounding box center [40, 115] width 67 height 8
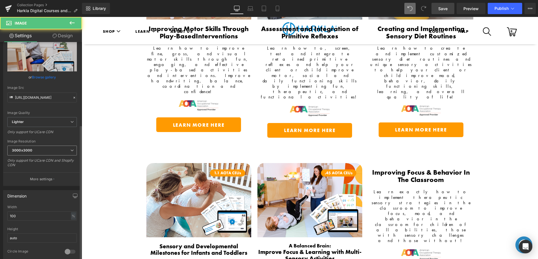
scroll to position [164, 0]
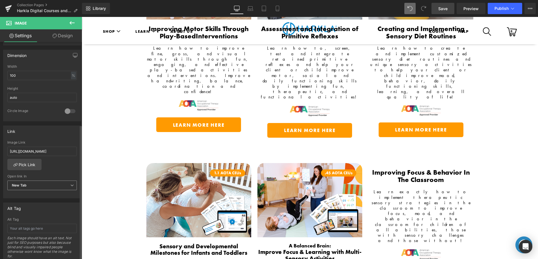
click at [44, 185] on span "New Tab" at bounding box center [42, 186] width 70 height 10
drag, startPoint x: 44, startPoint y: 191, endPoint x: 61, endPoint y: 192, distance: 17.5
click at [44, 191] on li "Current Tab" at bounding box center [40, 195] width 67 height 8
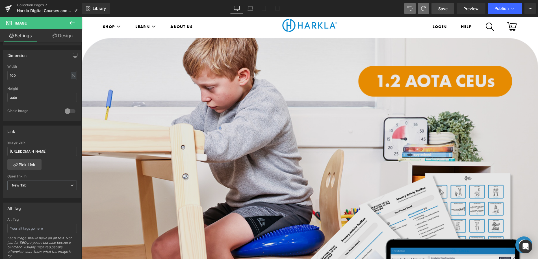
scroll to position [0, 0]
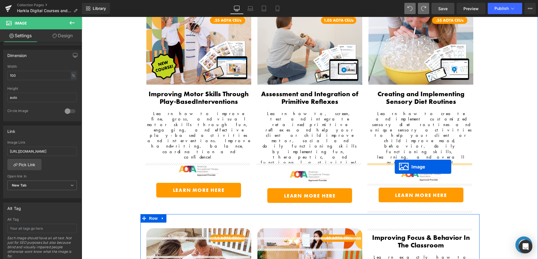
drag, startPoint x: 297, startPoint y: 201, endPoint x: 395, endPoint y: 167, distance: 103.1
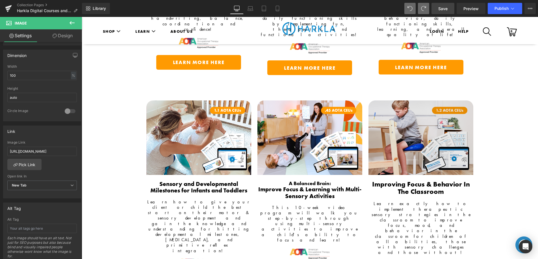
scroll to position [664, 0]
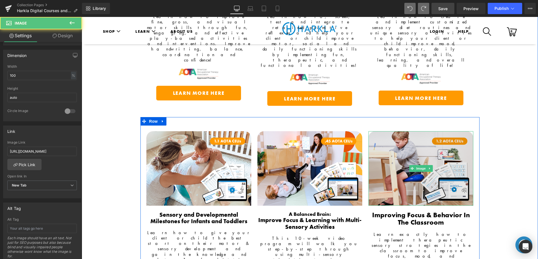
click at [414, 131] on img at bounding box center [420, 168] width 105 height 74
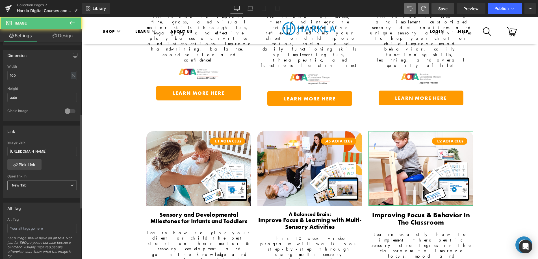
click at [43, 186] on span "New Tab" at bounding box center [42, 186] width 70 height 10
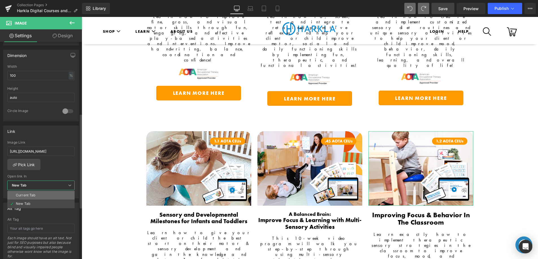
click at [40, 195] on li "Current Tab" at bounding box center [40, 195] width 67 height 8
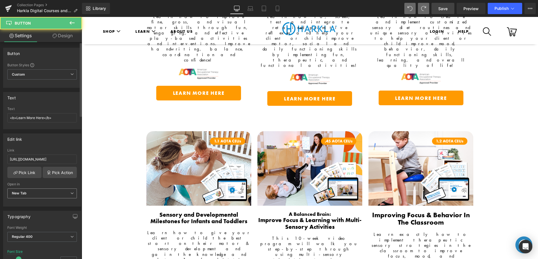
click at [45, 189] on span "New Tab" at bounding box center [42, 194] width 70 height 10
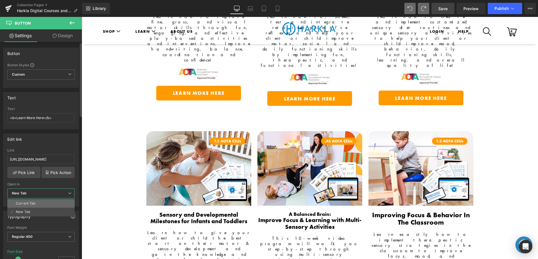
click at [45, 201] on li "Current Tab" at bounding box center [40, 203] width 67 height 8
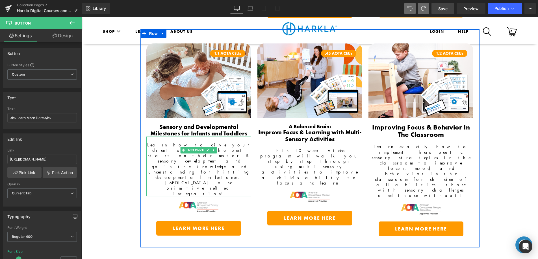
scroll to position [802, 0]
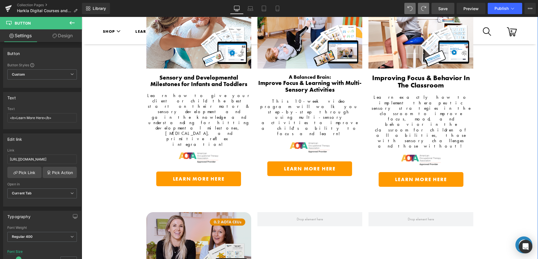
click at [197, 212] on img at bounding box center [198, 249] width 105 height 74
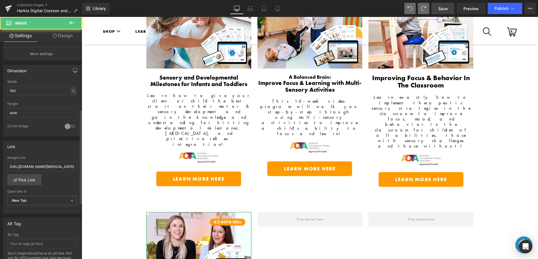
scroll to position [157, 0]
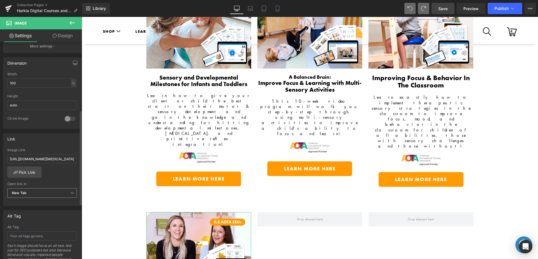
click at [34, 190] on span "New Tab" at bounding box center [42, 193] width 70 height 10
click at [35, 200] on li "Current Tab" at bounding box center [40, 203] width 67 height 8
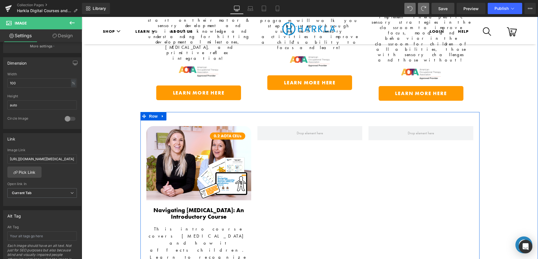
scroll to position [891, 0]
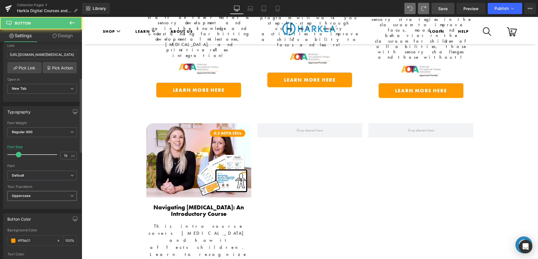
scroll to position [108, 0]
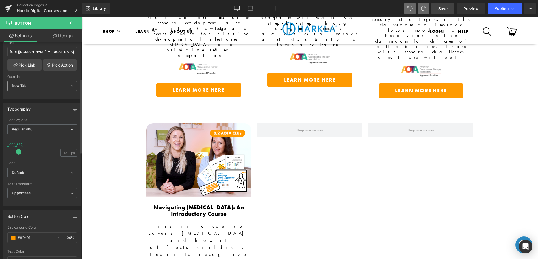
click at [29, 88] on span "New Tab" at bounding box center [42, 86] width 70 height 10
click at [31, 93] on li "Current Tab" at bounding box center [40, 96] width 67 height 8
click at [441, 12] on link "Save" at bounding box center [442, 8] width 23 height 11
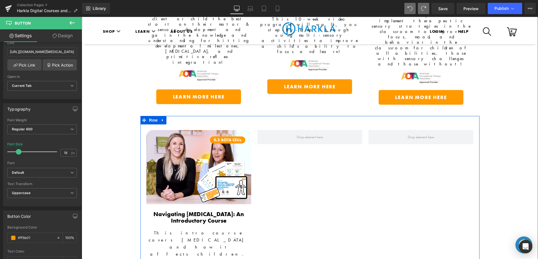
scroll to position [797, 0]
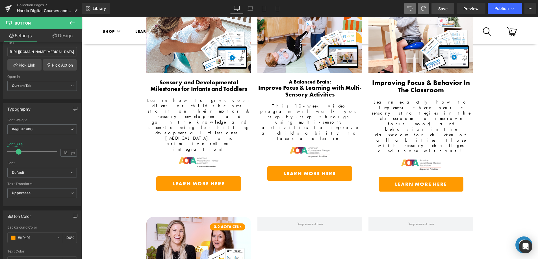
click at [446, 10] on span "Save" at bounding box center [442, 9] width 9 height 6
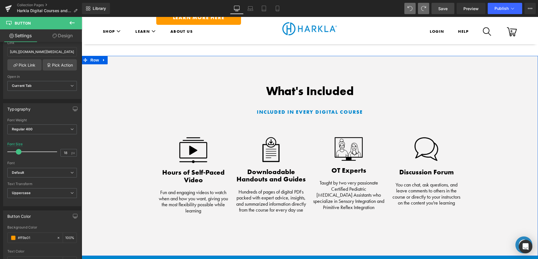
scroll to position [1201, 0]
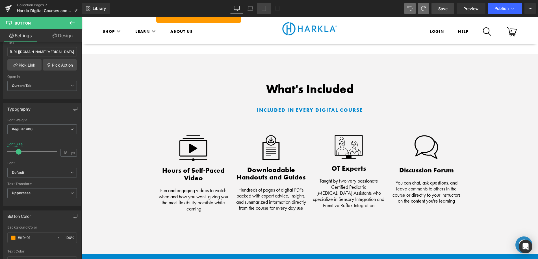
click at [271, 9] on link "Mobile" at bounding box center [278, 8] width 14 height 11
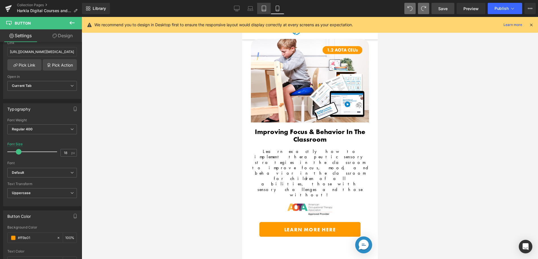
click at [267, 10] on icon at bounding box center [264, 9] width 6 height 6
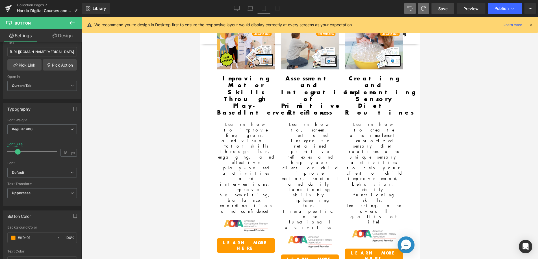
scroll to position [591, 0]
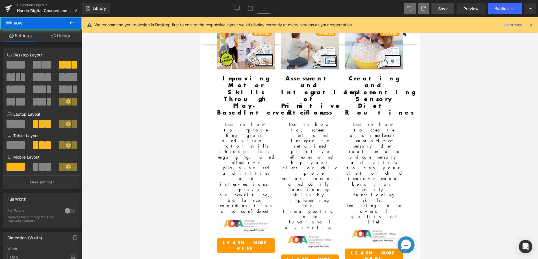
click at [58, 35] on link "Design" at bounding box center [61, 35] width 41 height 13
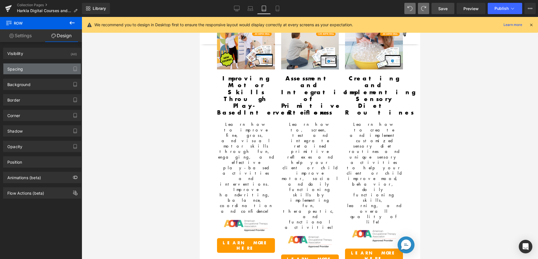
click at [47, 72] on div "Spacing" at bounding box center [41, 69] width 77 height 11
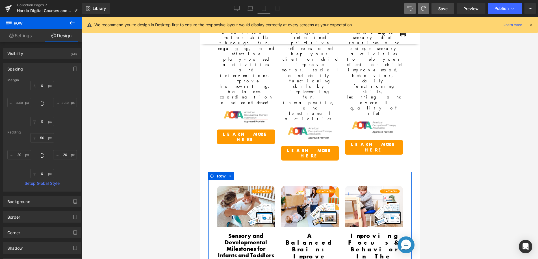
scroll to position [722, 0]
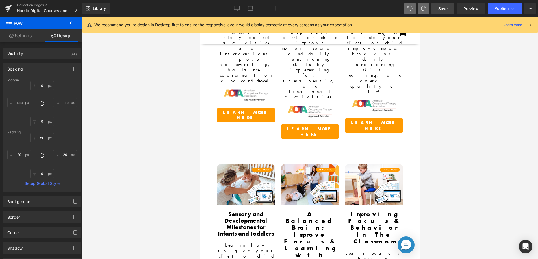
drag, startPoint x: 217, startPoint y: 119, endPoint x: 332, endPoint y: 107, distance: 115.4
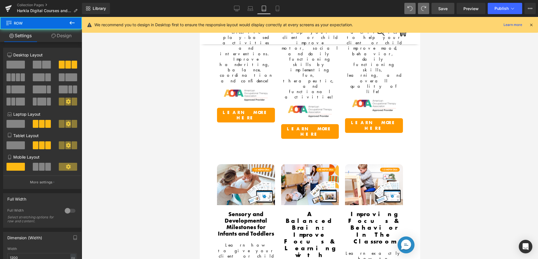
click at [63, 31] on link "Design" at bounding box center [61, 35] width 41 height 13
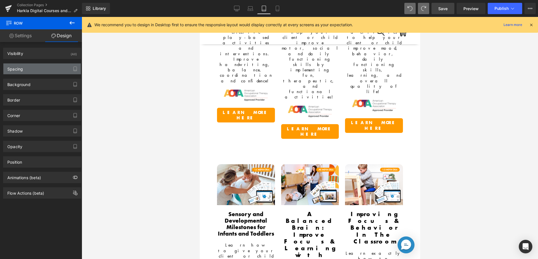
click at [53, 65] on div "Spacing" at bounding box center [41, 69] width 77 height 11
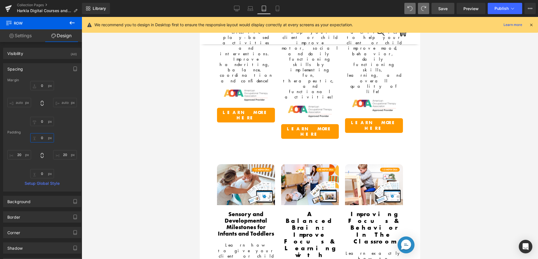
click at [36, 139] on input "0" at bounding box center [42, 137] width 24 height 9
type input "50"
click at [448, 9] on link "Save" at bounding box center [442, 8] width 23 height 11
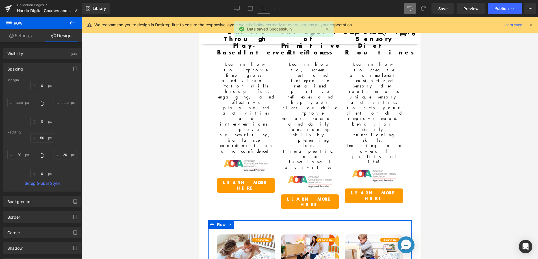
scroll to position [523, 0]
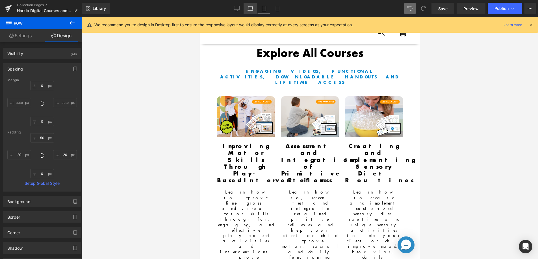
click at [250, 10] on icon at bounding box center [250, 10] width 5 height 2
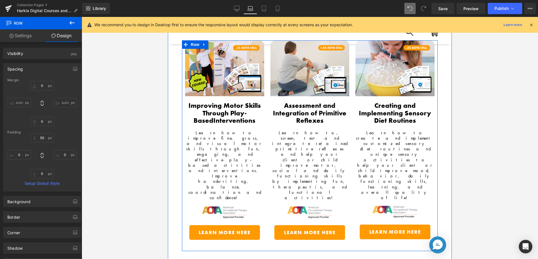
scroll to position [540, 0]
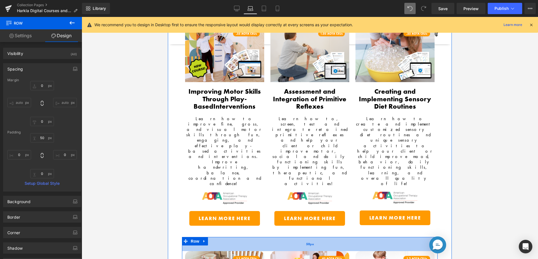
click at [242, 237] on div "50px" at bounding box center [310, 244] width 256 height 14
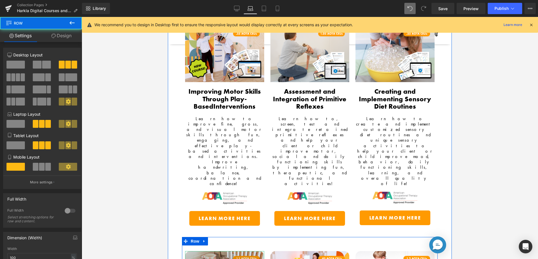
scroll to position [721, 0]
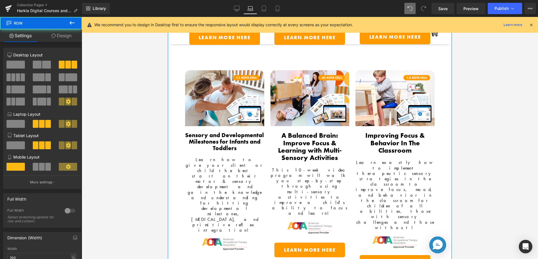
drag, startPoint x: 246, startPoint y: 147, endPoint x: 245, endPoint y: 163, distance: 16.1
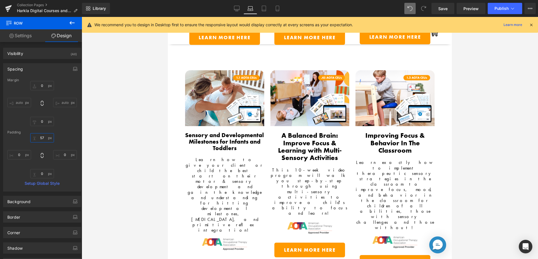
click at [44, 139] on input "text" at bounding box center [42, 137] width 24 height 9
type input "50"
click at [439, 10] on span "Save" at bounding box center [442, 9] width 9 height 6
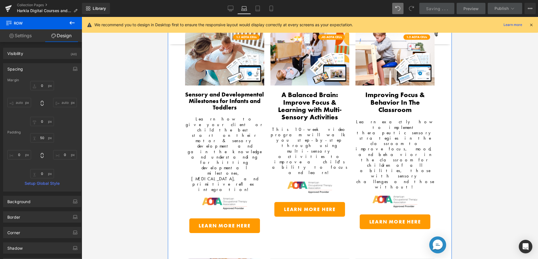
scroll to position [767, 0]
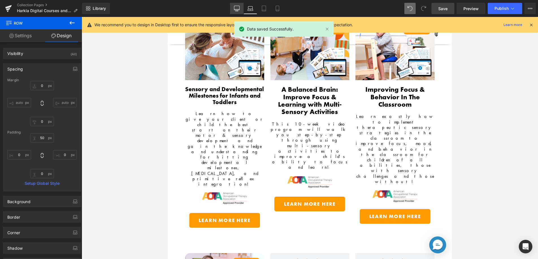
click at [236, 10] on icon at bounding box center [236, 8] width 5 height 4
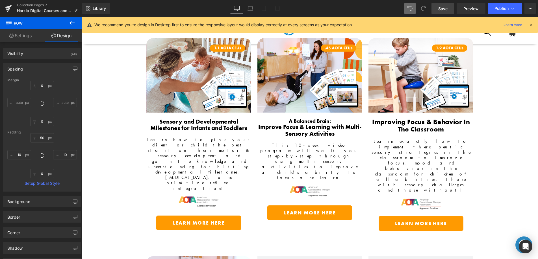
scroll to position [780, 0]
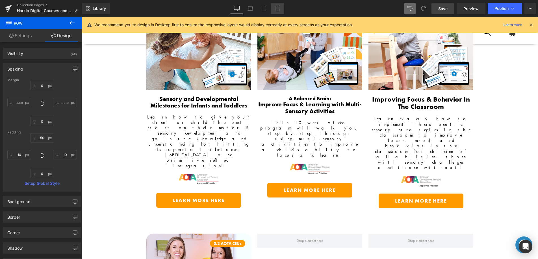
click at [272, 8] on link "Mobile" at bounding box center [278, 8] width 14 height 11
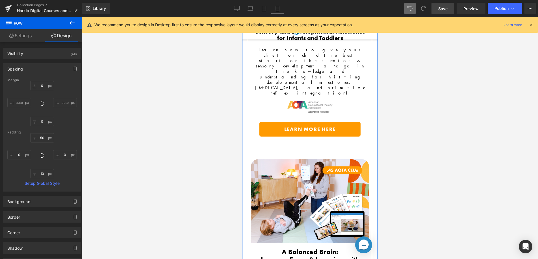
scroll to position [1659, 0]
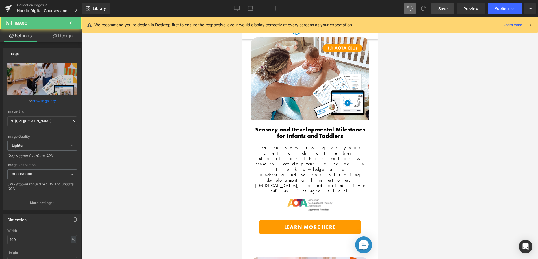
drag, startPoint x: 65, startPoint y: 36, endPoint x: 42, endPoint y: 75, distance: 45.0
click at [65, 36] on link "Design" at bounding box center [62, 35] width 41 height 13
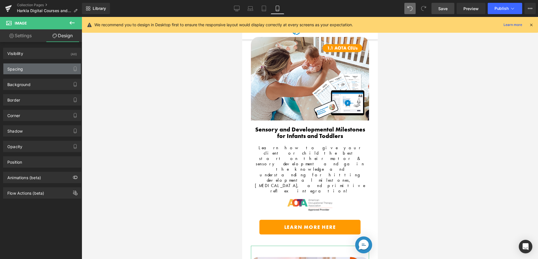
click at [43, 72] on div "Spacing" at bounding box center [41, 69] width 77 height 11
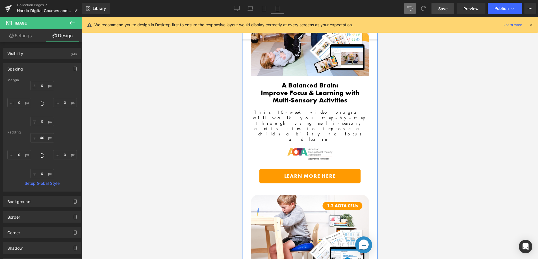
scroll to position [1816, 0]
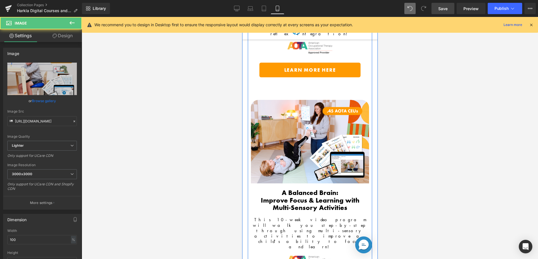
drag, startPoint x: 303, startPoint y: 109, endPoint x: 366, endPoint y: 90, distance: 66.3
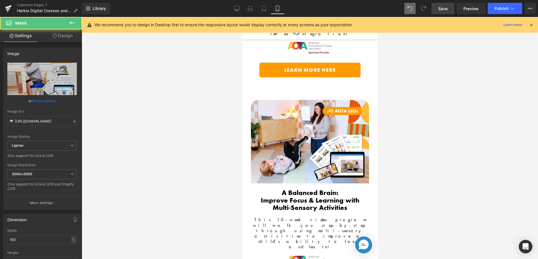
click at [61, 36] on link "Design" at bounding box center [62, 35] width 41 height 13
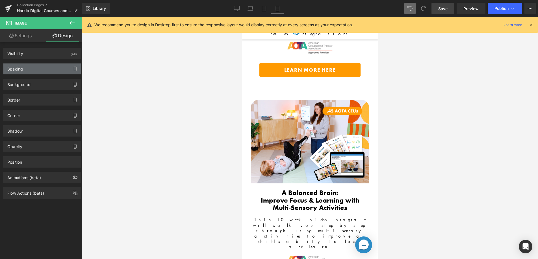
drag, startPoint x: 40, startPoint y: 70, endPoint x: 42, endPoint y: 73, distance: 4.1
click at [40, 70] on div "Spacing" at bounding box center [41, 69] width 77 height 11
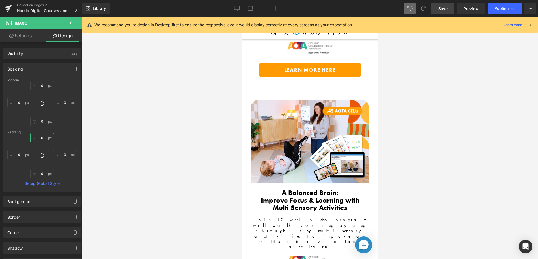
click at [36, 138] on input "0" at bounding box center [42, 137] width 24 height 9
type input "40"
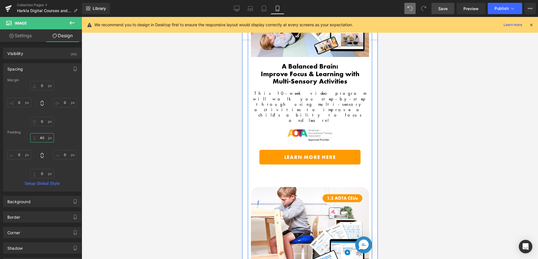
scroll to position [1955, 0]
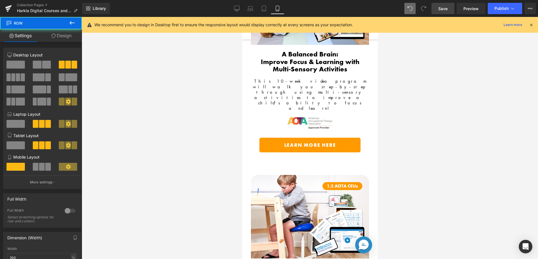
click at [69, 36] on link "Design" at bounding box center [61, 35] width 41 height 13
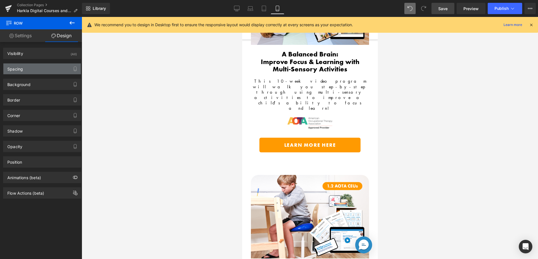
click at [29, 71] on div "Spacing" at bounding box center [41, 69] width 77 height 11
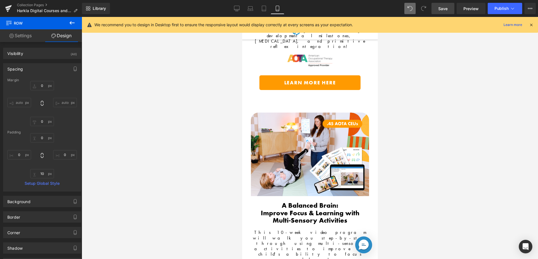
scroll to position [1803, 0]
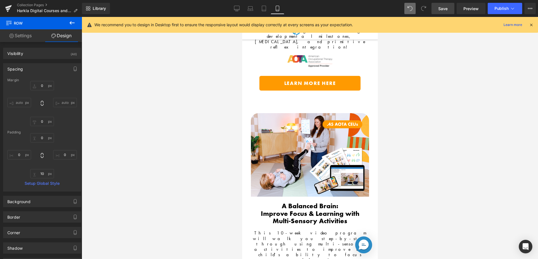
click at [441, 9] on span "Save" at bounding box center [442, 9] width 9 height 6
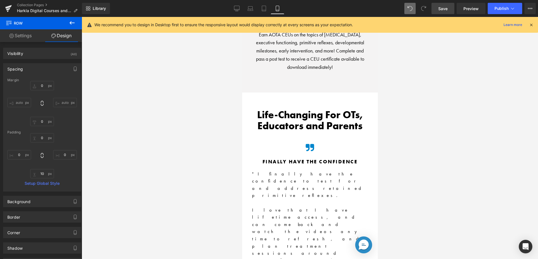
scroll to position [3596, 0]
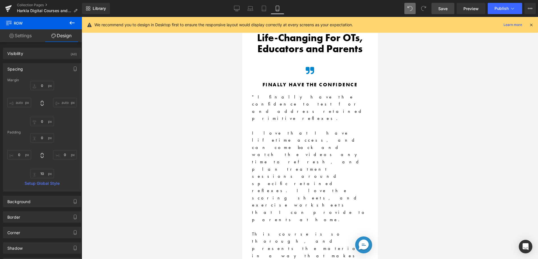
click at [443, 14] on link "Save" at bounding box center [442, 8] width 23 height 11
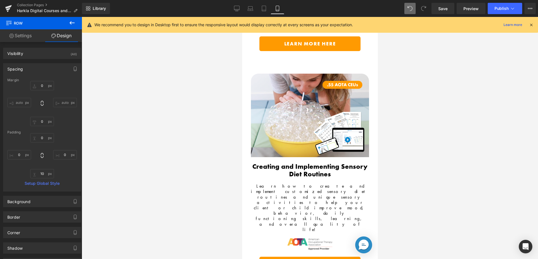
scroll to position [0, 0]
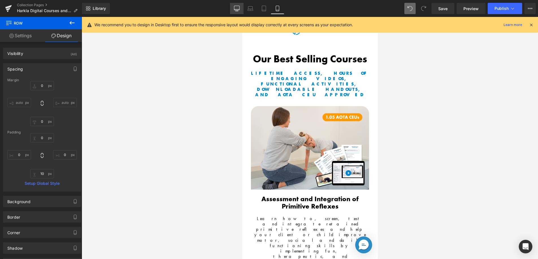
click at [236, 5] on link "Desktop" at bounding box center [237, 8] width 14 height 11
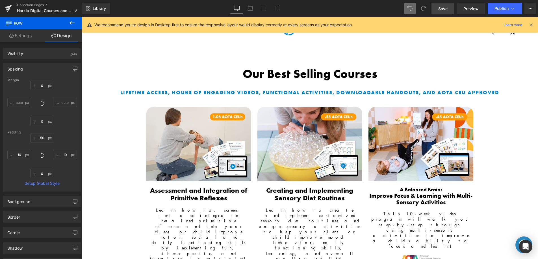
click at [443, 5] on link "Save" at bounding box center [442, 8] width 23 height 11
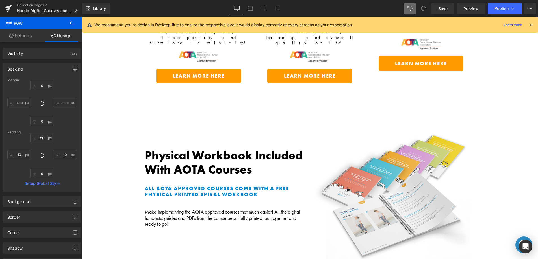
scroll to position [125, 0]
